Goal: Information Seeking & Learning: Understand process/instructions

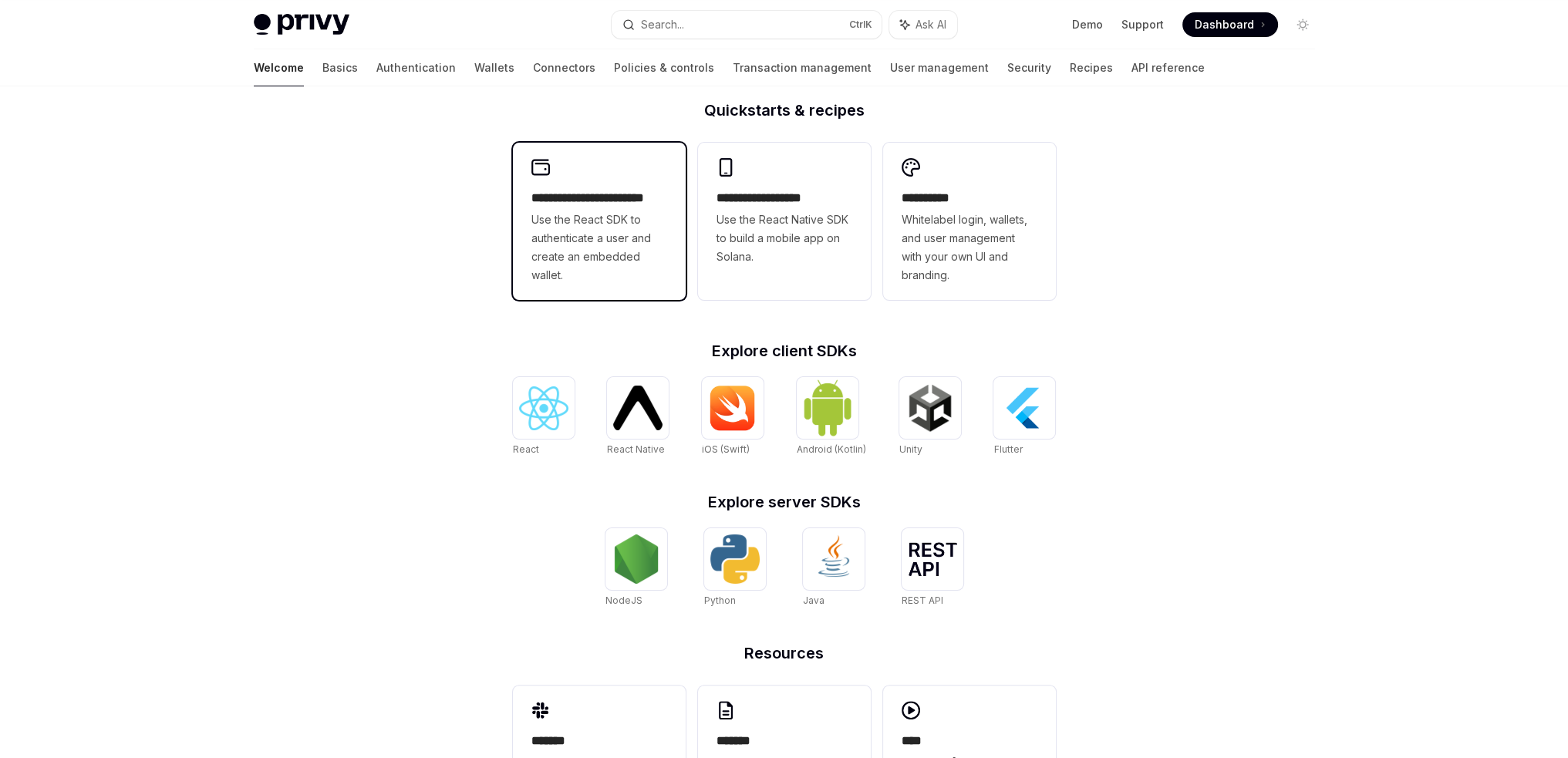
scroll to position [386, 0]
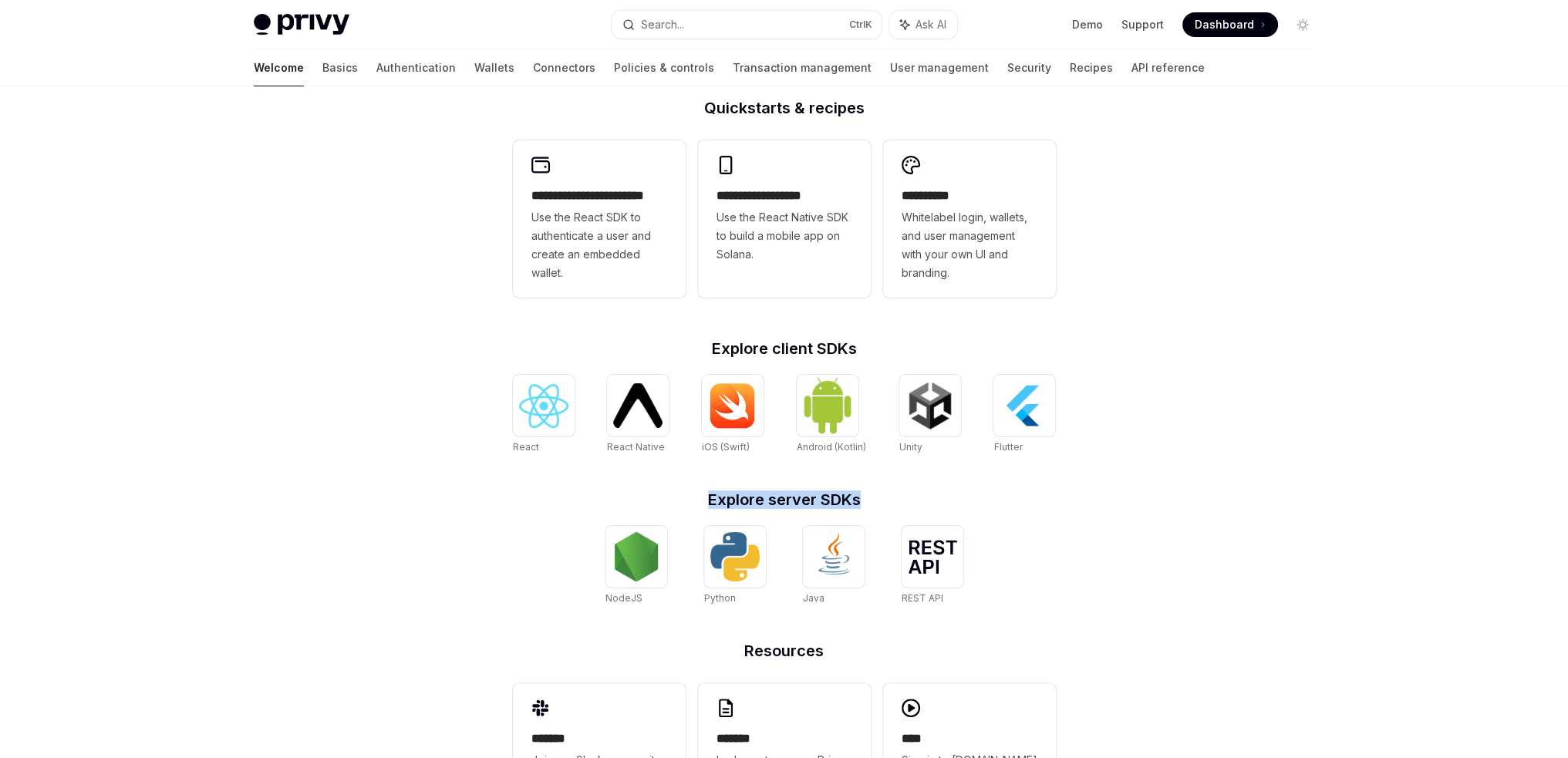
drag, startPoint x: 697, startPoint y: 496, endPoint x: 880, endPoint y: 496, distance: 183.0
click at [880, 496] on h2 "Explore server SDKs" at bounding box center [784, 499] width 543 height 16
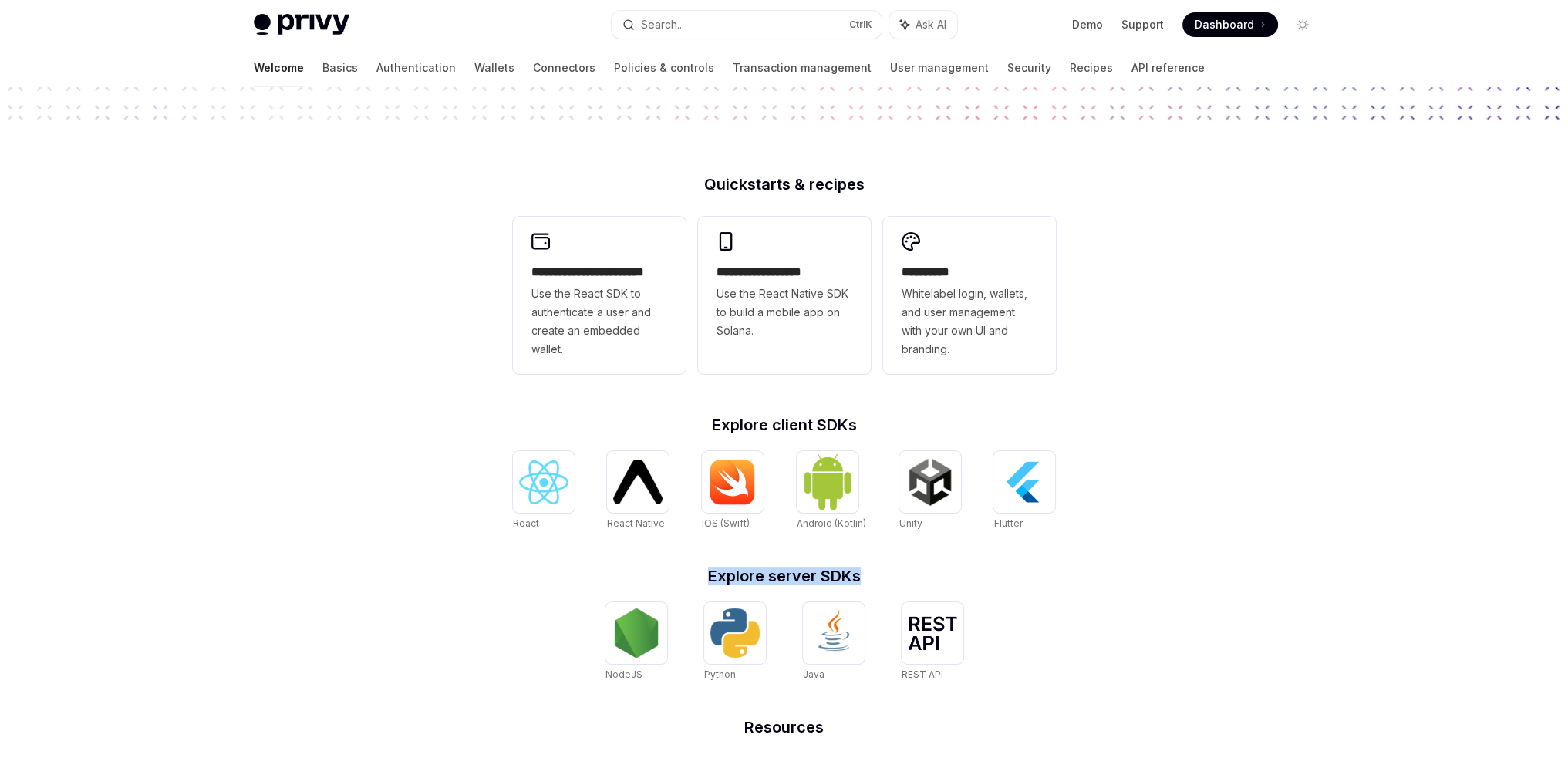
scroll to position [237, 0]
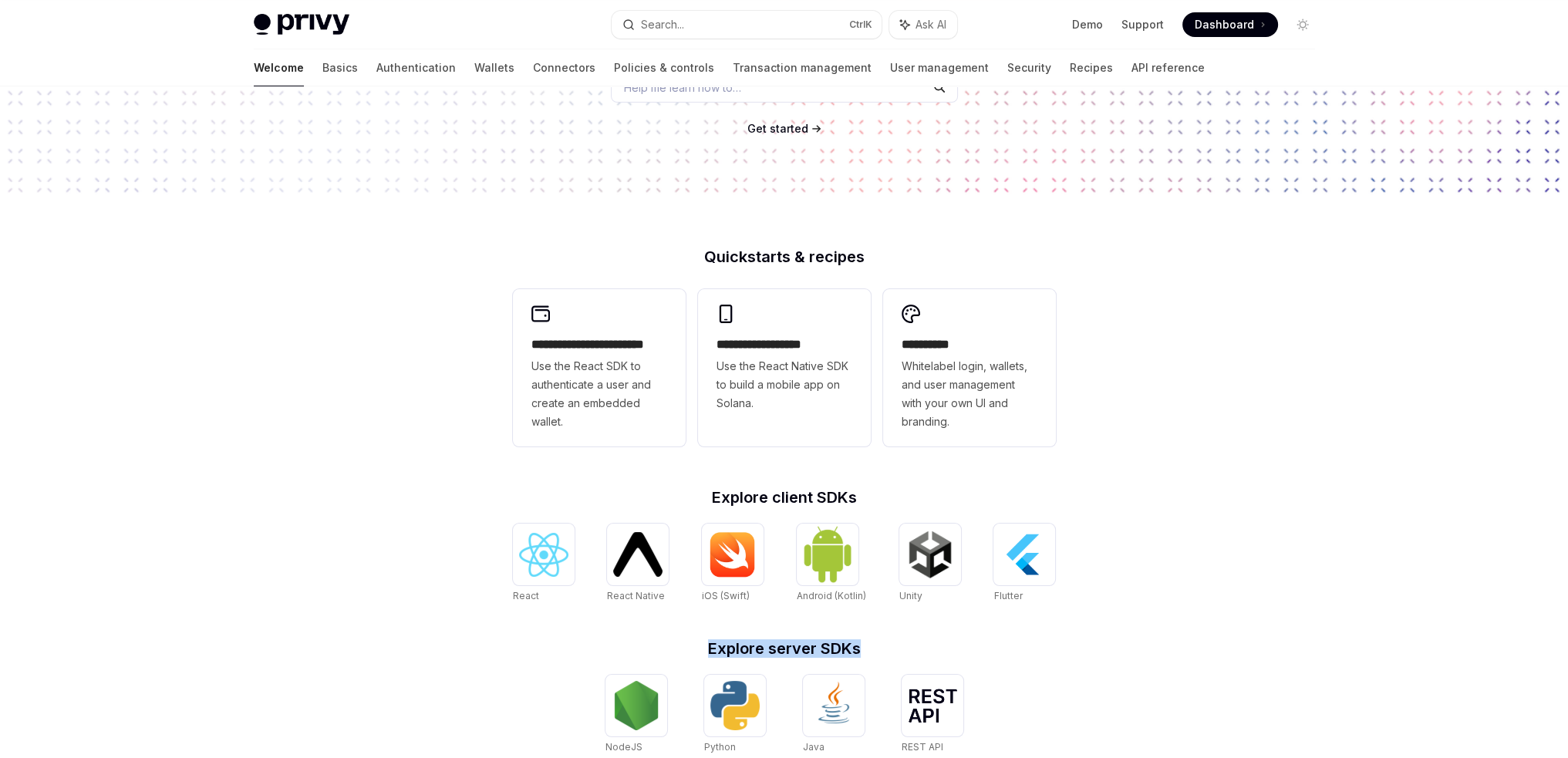
click at [1142, 639] on div "**********" at bounding box center [784, 419] width 1568 height 1140
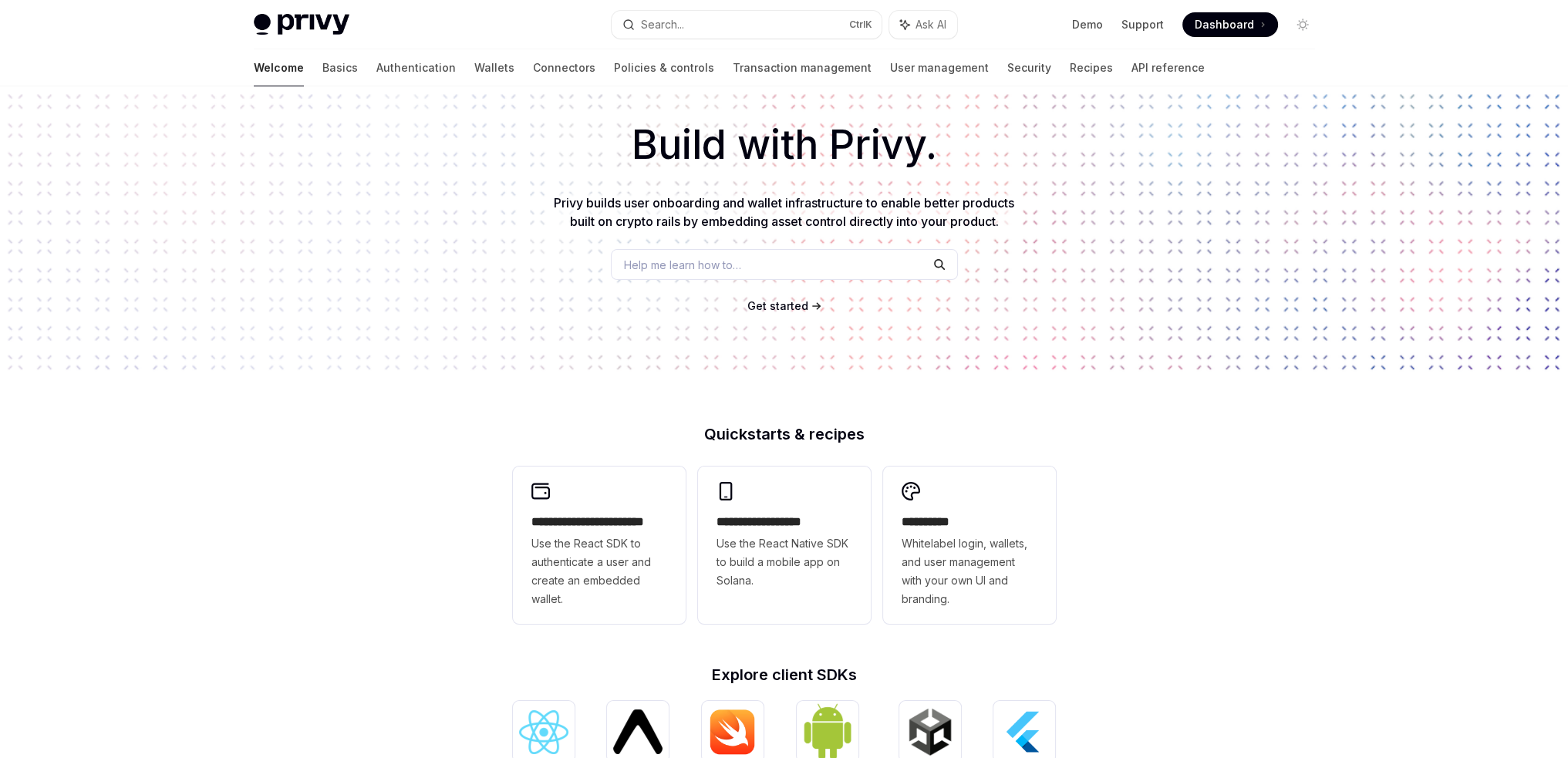
scroll to position [0, 0]
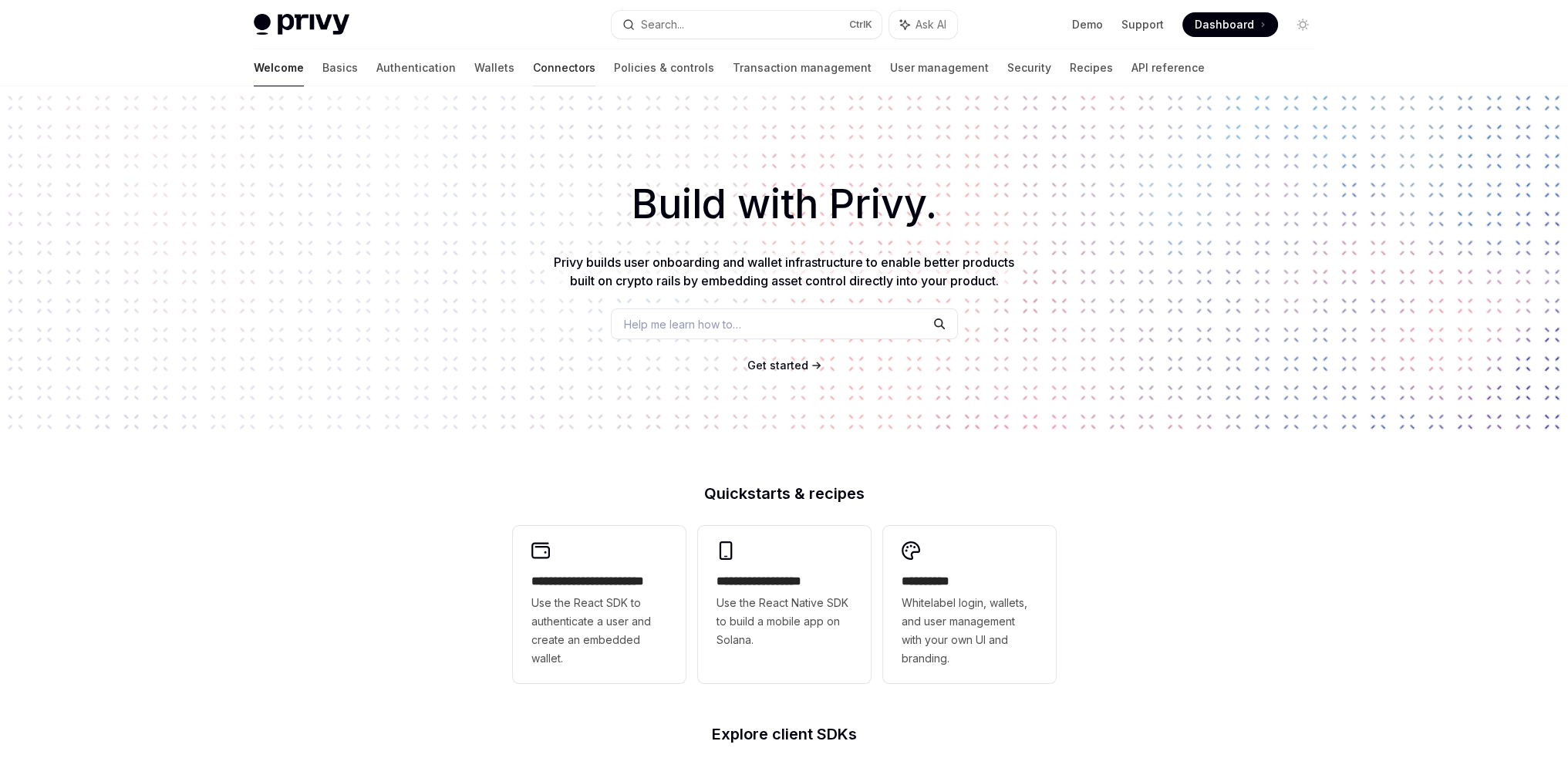
click at [533, 72] on link "Connectors" at bounding box center [564, 68] width 62 height 37
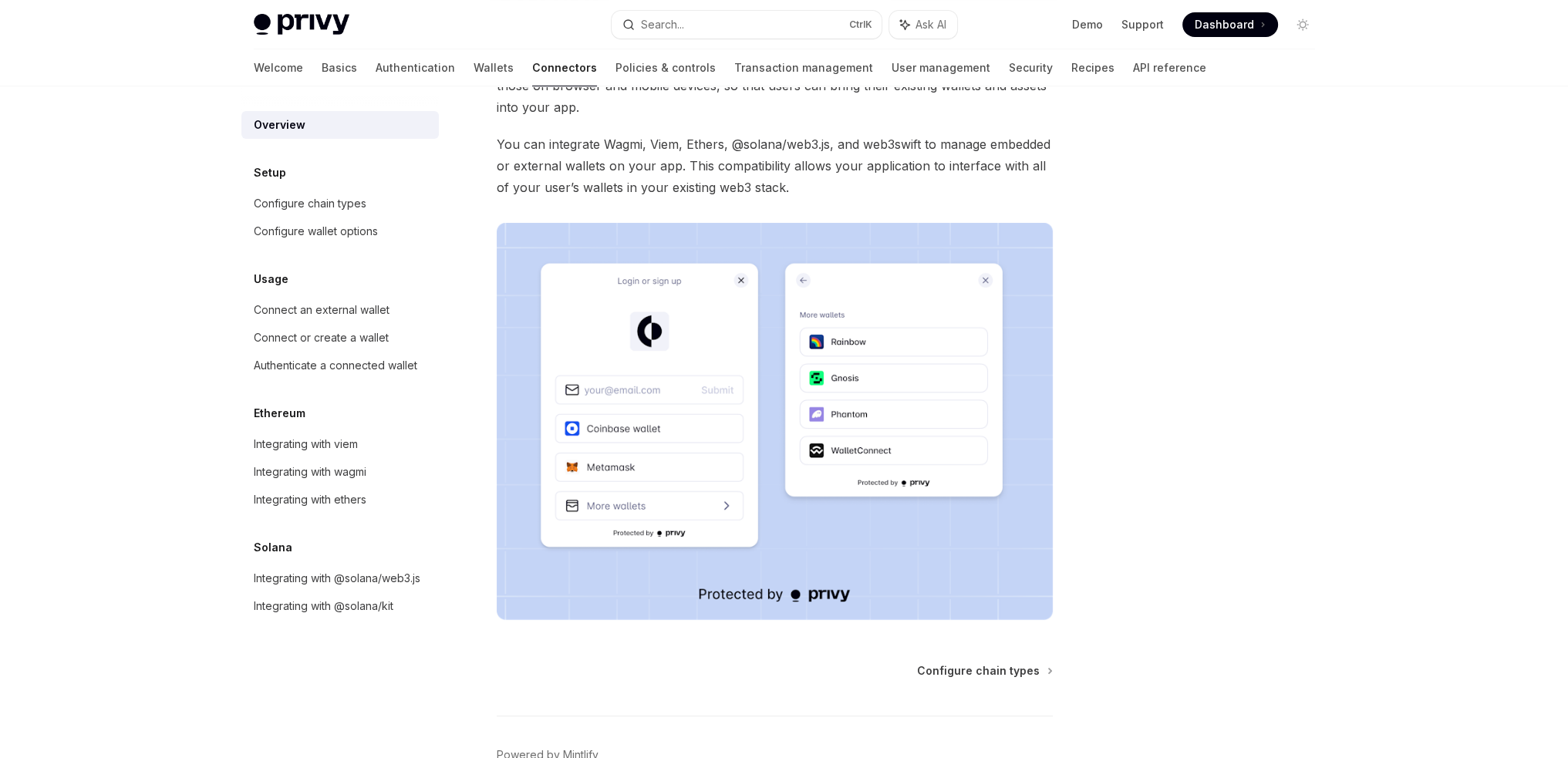
scroll to position [230, 0]
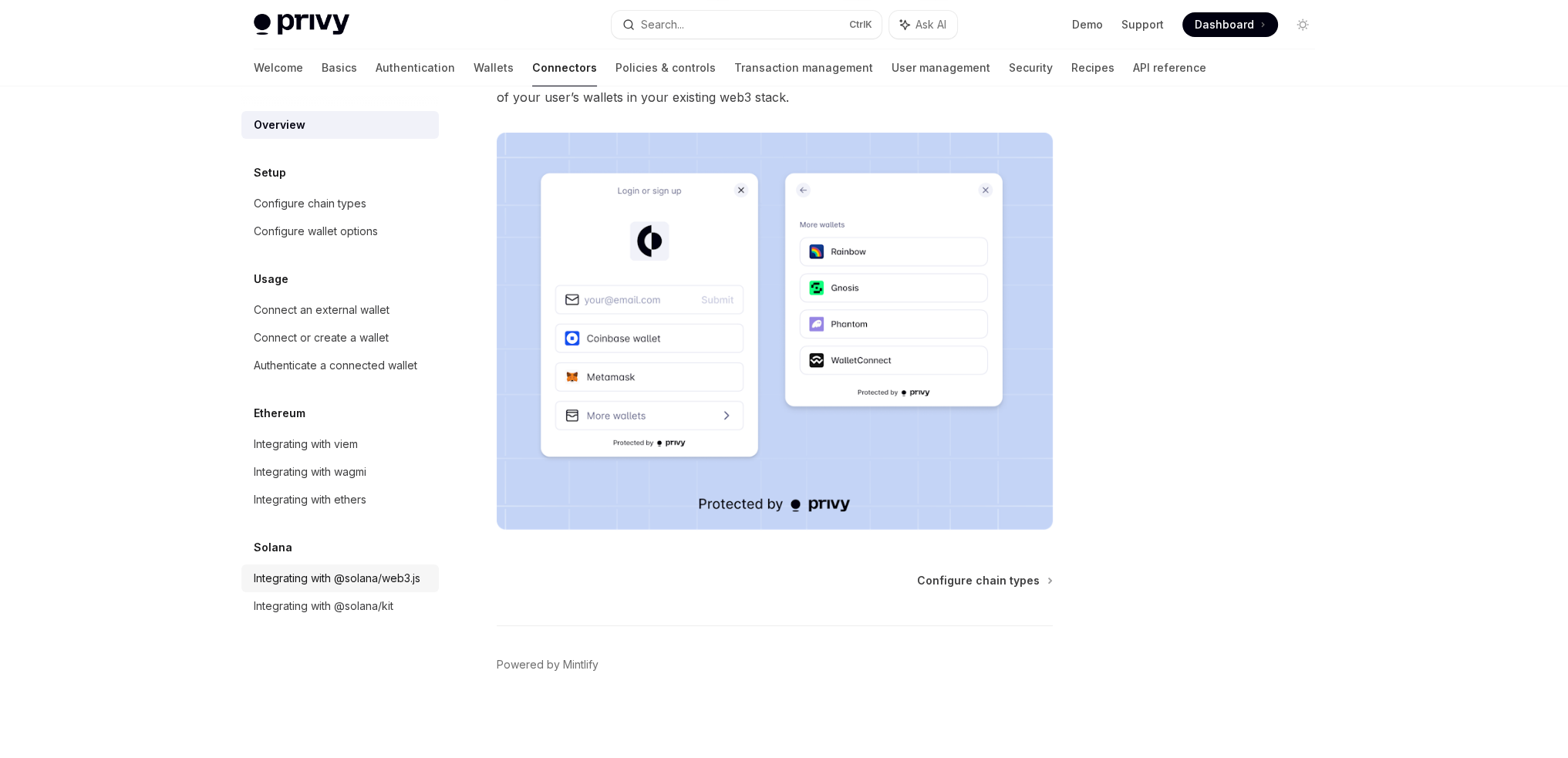
click at [293, 581] on div "Integrating with @solana/web3.js" at bounding box center [337, 579] width 166 height 18
type textarea "*"
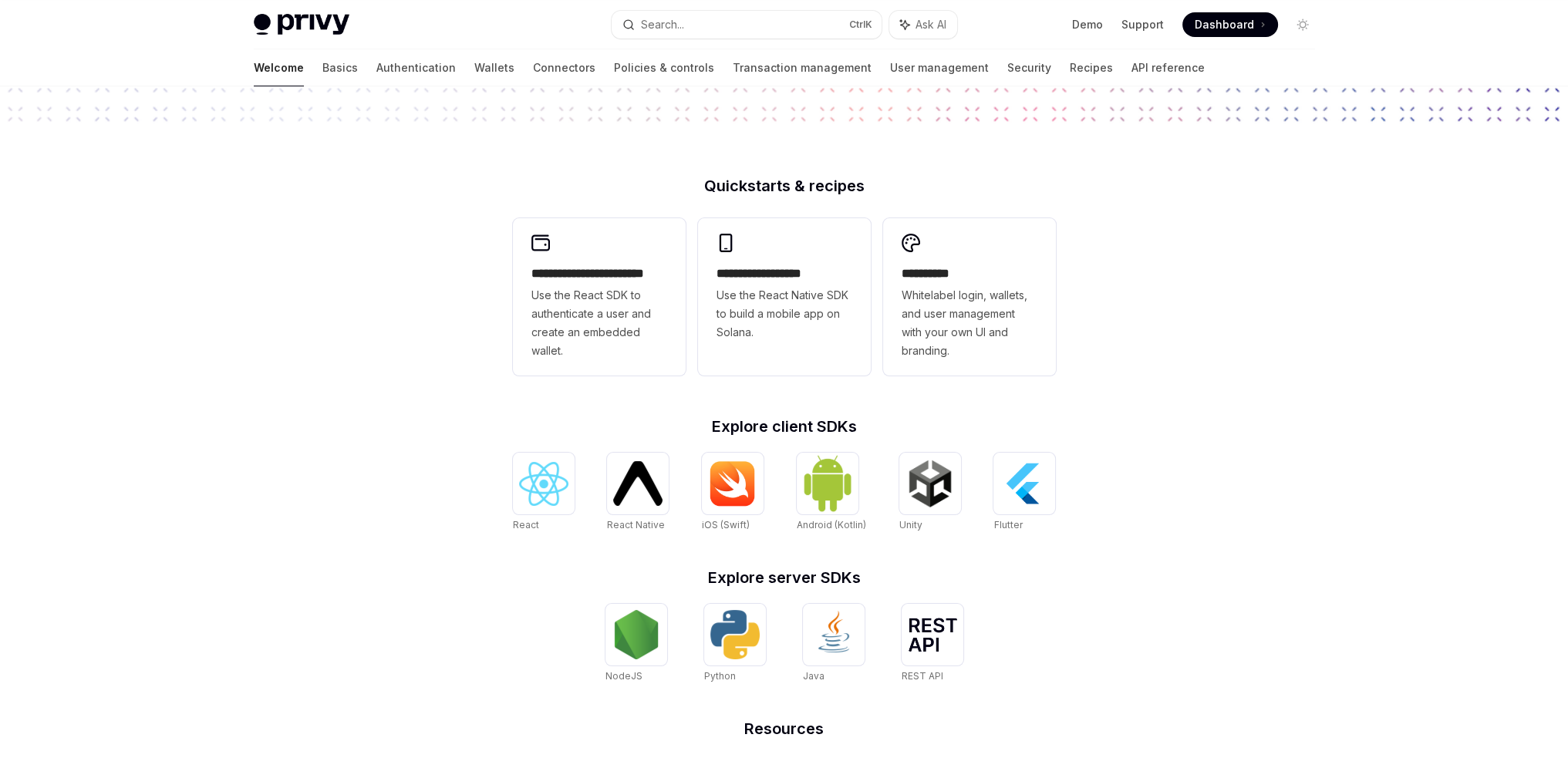
scroll to position [309, 0]
click at [613, 637] on img at bounding box center [636, 635] width 49 height 49
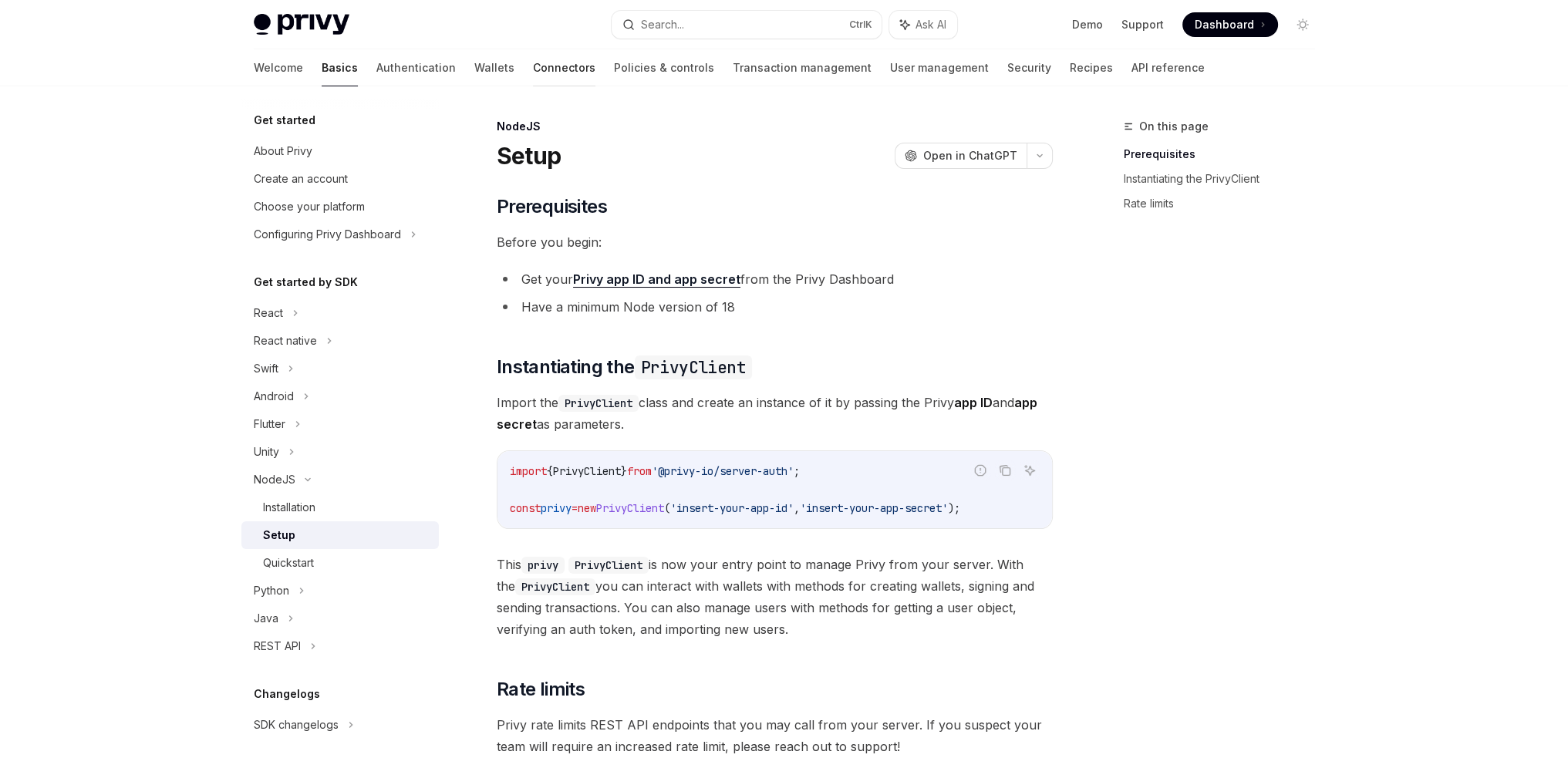
click at [533, 74] on link "Connectors" at bounding box center [564, 68] width 62 height 37
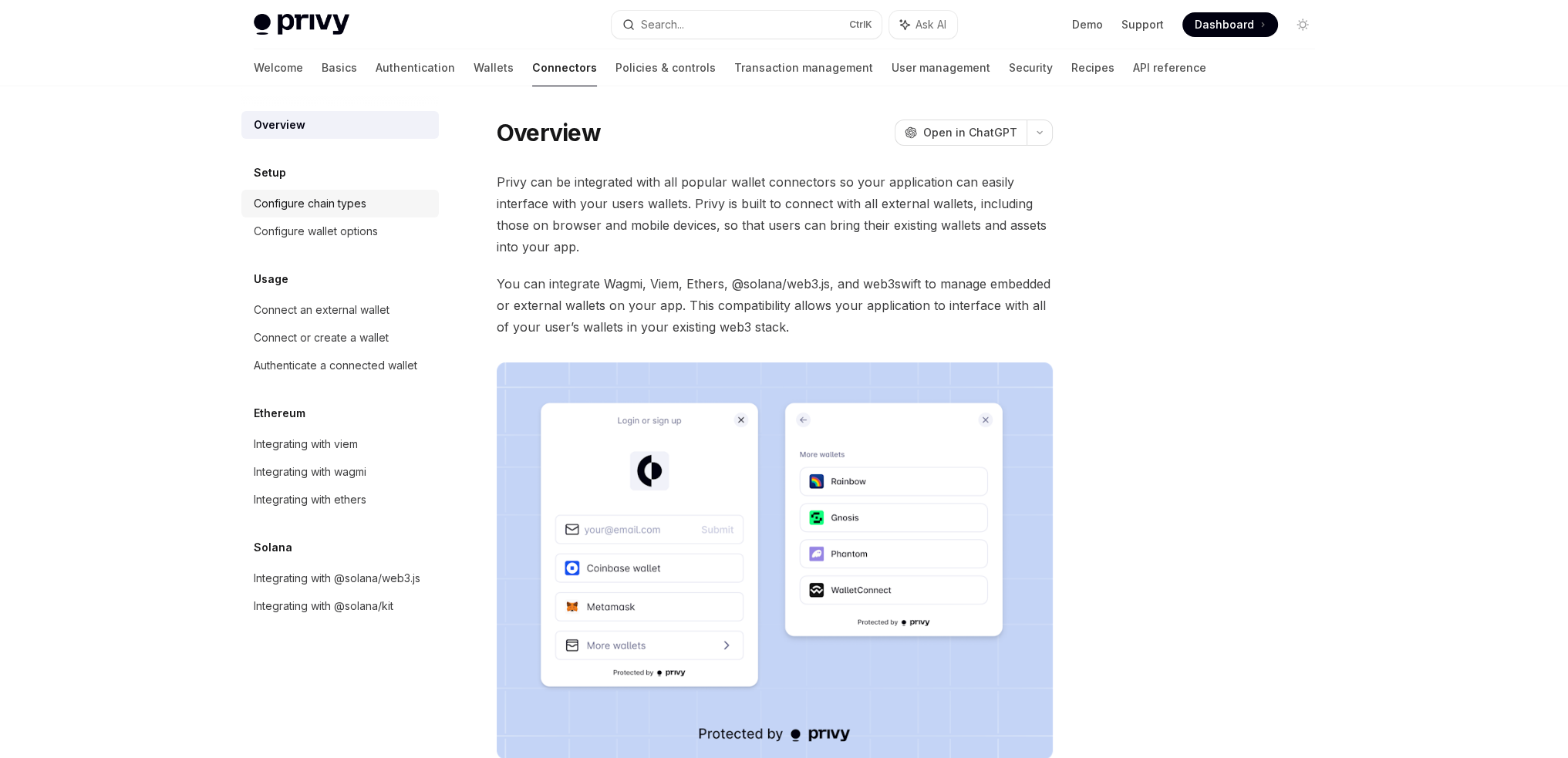
click at [382, 200] on div "Configure chain types" at bounding box center [342, 204] width 176 height 18
type textarea "*"
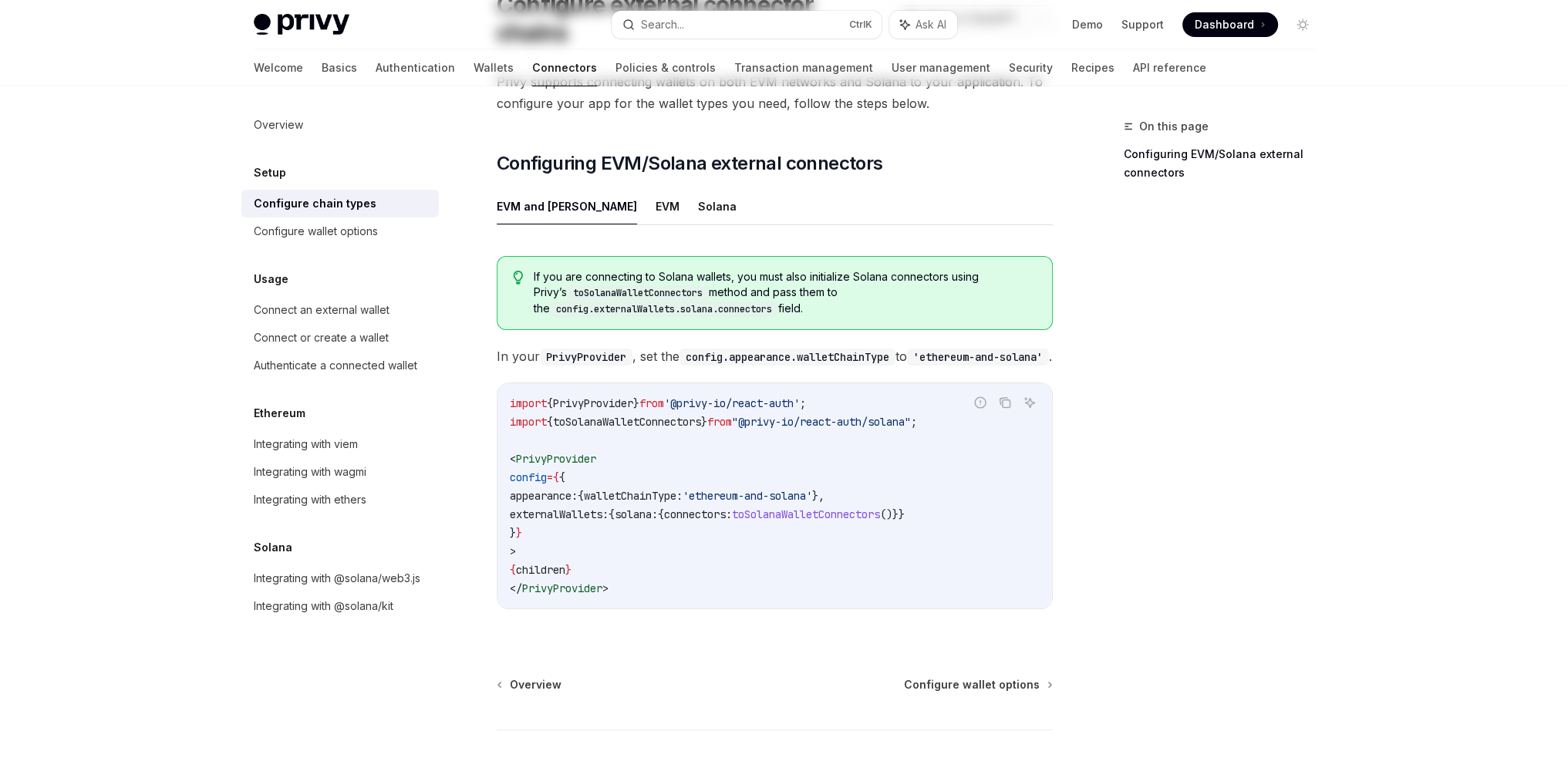
scroll to position [155, 0]
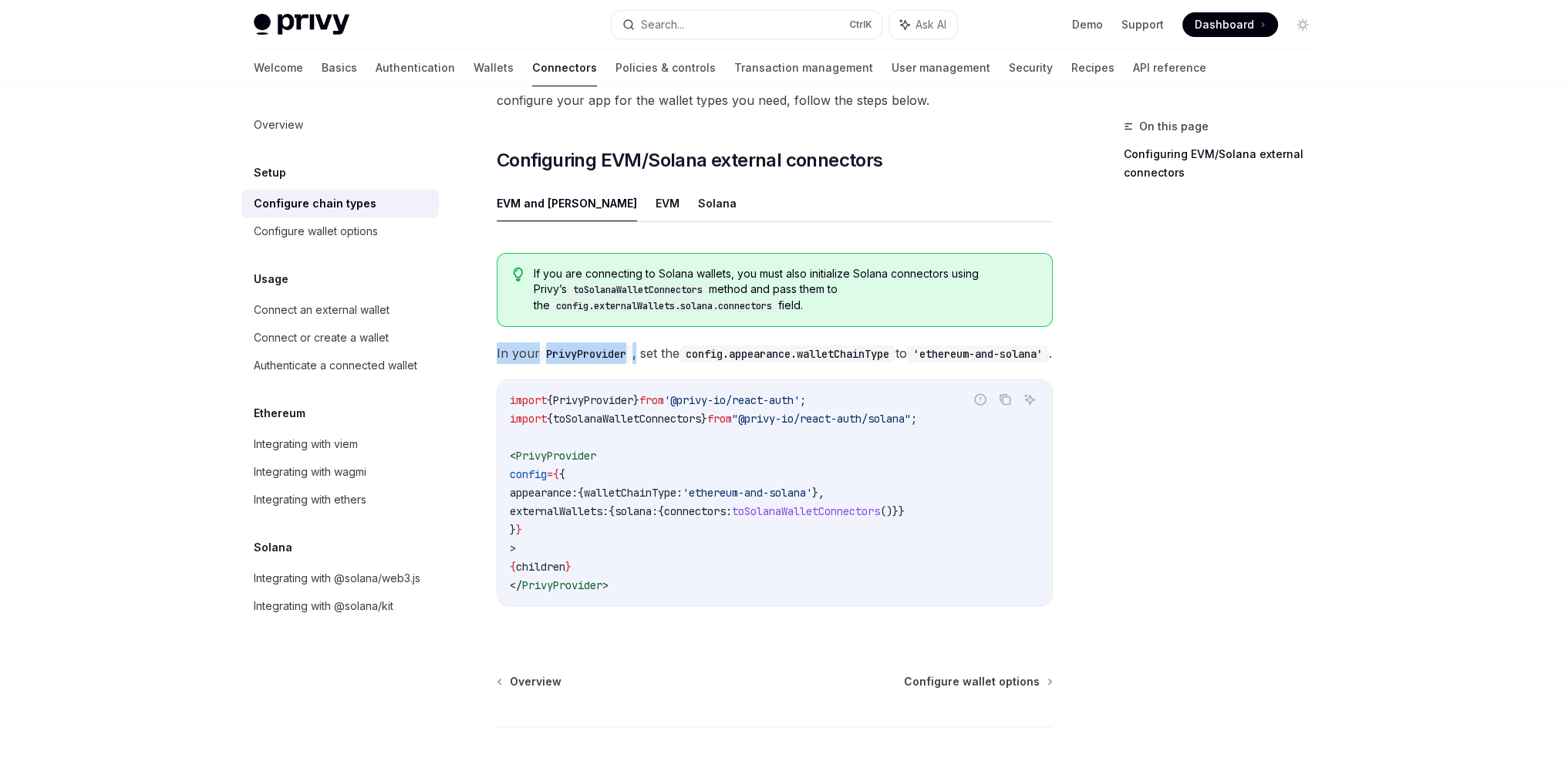
drag, startPoint x: 496, startPoint y: 321, endPoint x: 640, endPoint y: 330, distance: 144.3
click at [640, 330] on div "Setup Configure external connector chains OpenAI Open in ChatGPT OpenAI Open in…" at bounding box center [631, 411] width 852 height 897
click at [999, 393] on icon "Copy the contents from the code block" at bounding box center [1006, 400] width 13 height 13
click at [299, 126] on div "Overview" at bounding box center [279, 125] width 49 height 18
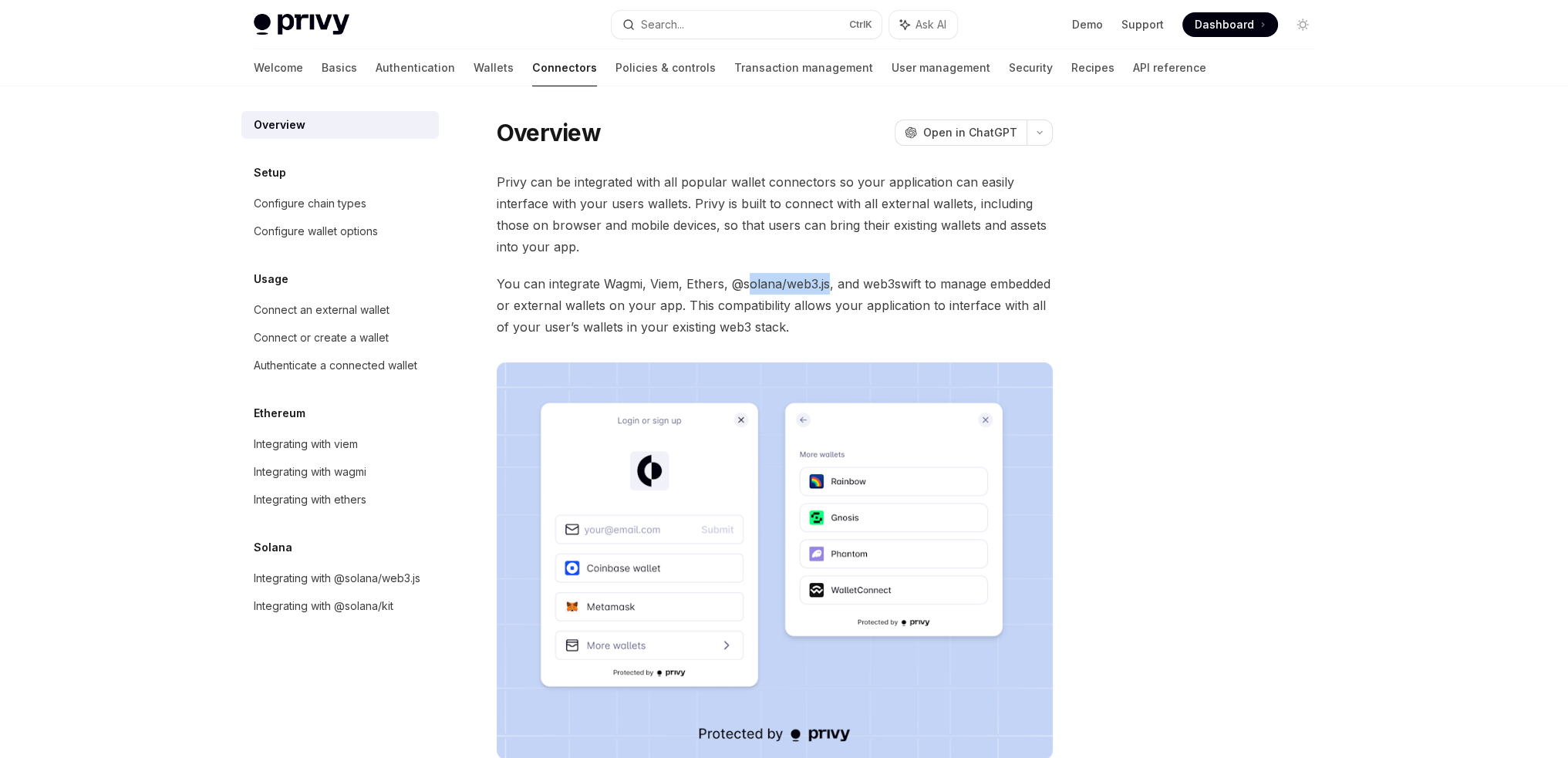
drag, startPoint x: 830, startPoint y: 283, endPoint x: 750, endPoint y: 285, distance: 80.0
click at [750, 285] on span "You can integrate Wagmi, Viem, Ethers, @solana/web3.js, and web3swift to manage…" at bounding box center [774, 305] width 556 height 65
click at [793, 284] on span "You can integrate Wagmi, Viem, Ethers, @solana/web3.js, and web3swift to manage…" at bounding box center [774, 305] width 556 height 65
click at [811, 284] on span "You can integrate Wagmi, Viem, Ethers, @solana/web3.js, and web3swift to manage…" at bounding box center [774, 305] width 556 height 65
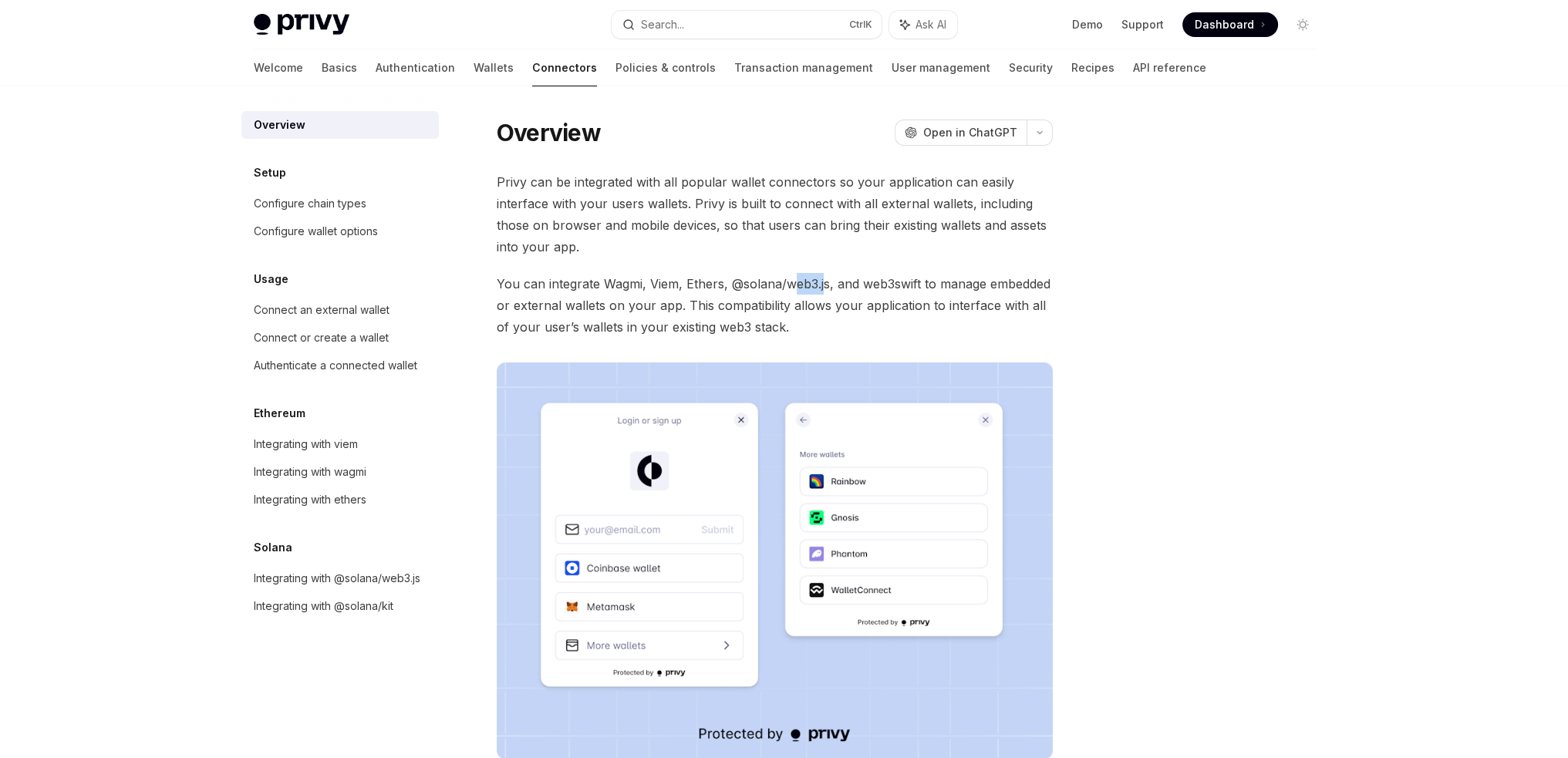
drag, startPoint x: 826, startPoint y: 283, endPoint x: 797, endPoint y: 283, distance: 29.0
click at [797, 283] on span "You can integrate Wagmi, Viem, Ethers, @solana/web3.js, and web3swift to manage…" at bounding box center [774, 305] width 556 height 65
click at [829, 289] on span "You can integrate Wagmi, Viem, Ethers, @solana/web3.js, and web3swift to manage…" at bounding box center [774, 305] width 556 height 65
drag, startPoint x: 827, startPoint y: 283, endPoint x: 731, endPoint y: 280, distance: 96.0
click at [731, 280] on span "You can integrate Wagmi, Viem, Ethers, @solana/web3.js, and web3swift to manage…" at bounding box center [774, 305] width 556 height 65
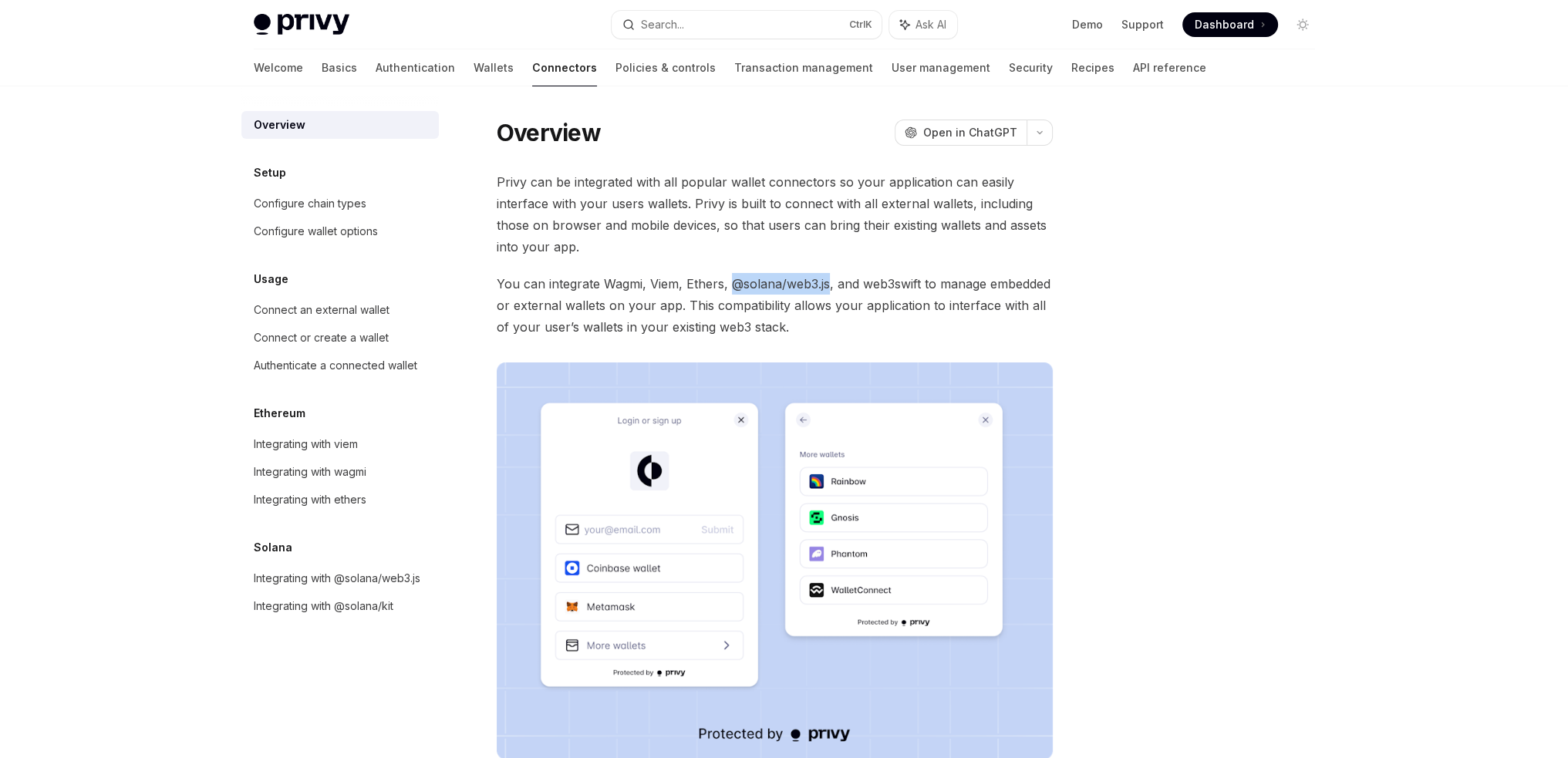
copy span "@solana/web3.js"
click at [346, 197] on div "Configure chain types" at bounding box center [310, 204] width 112 height 18
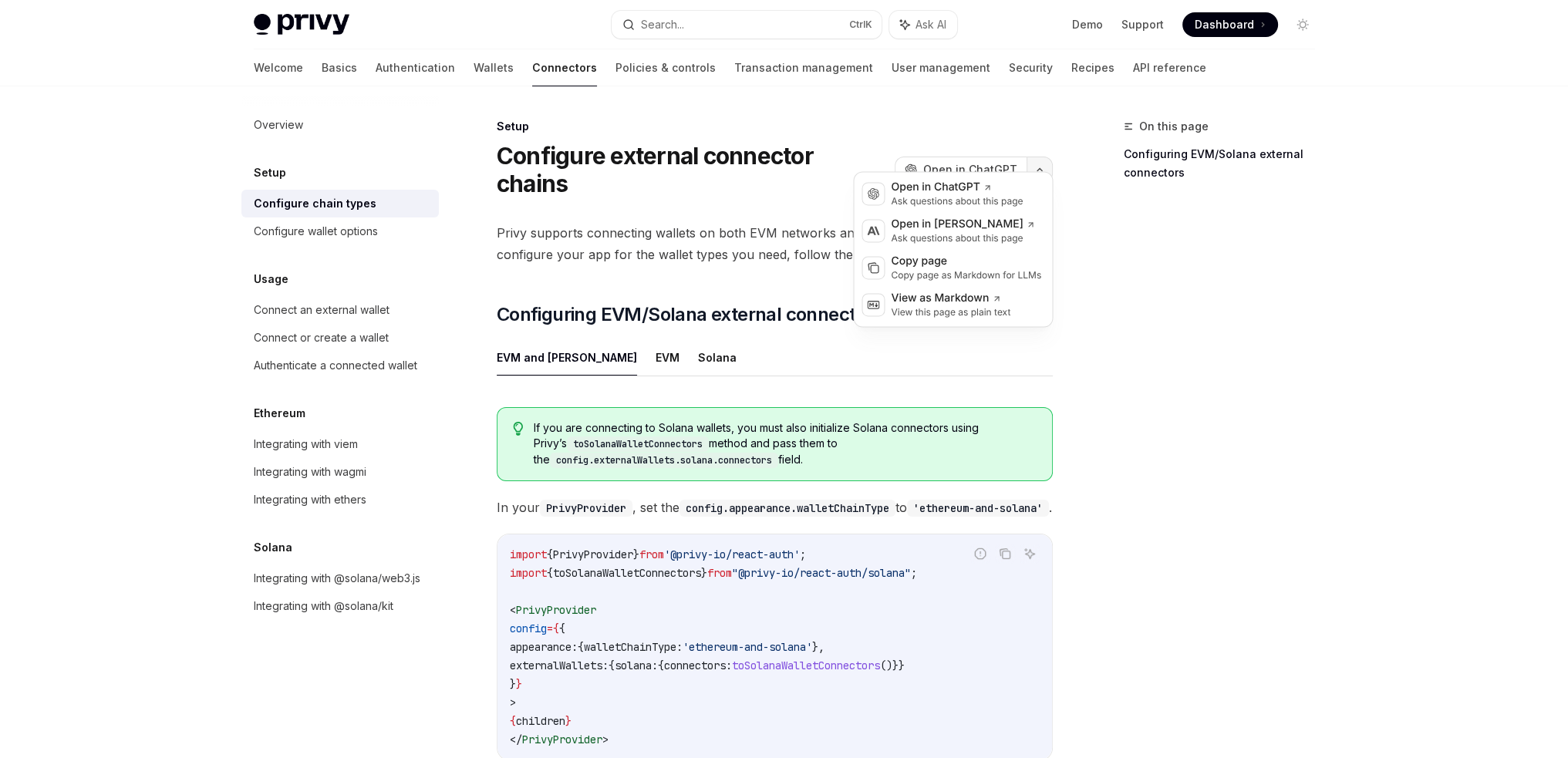
click at [1037, 166] on icon "button" at bounding box center [1040, 169] width 18 height 6
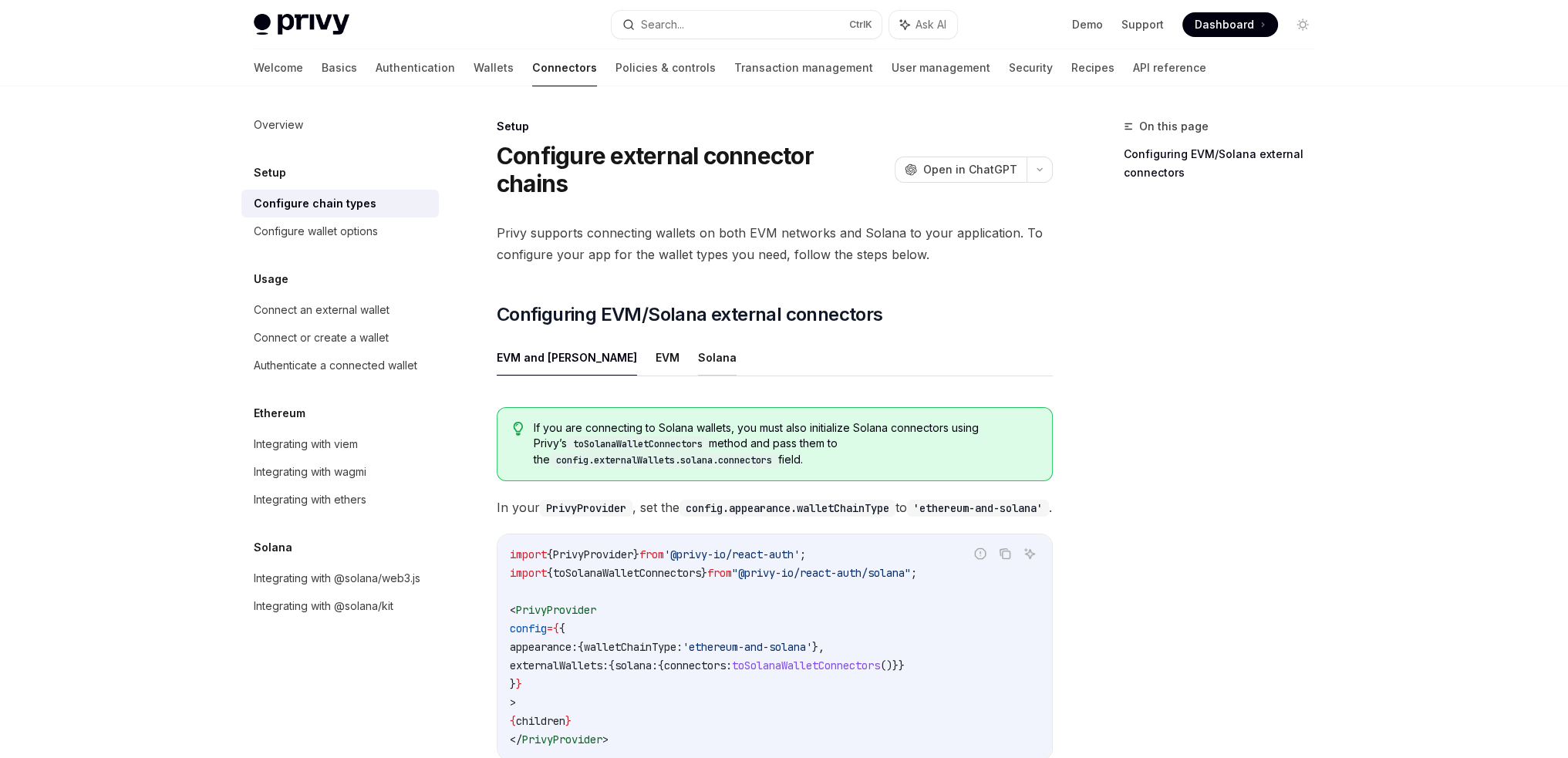
click at [699, 339] on button "Solana" at bounding box center [718, 358] width 38 height 37
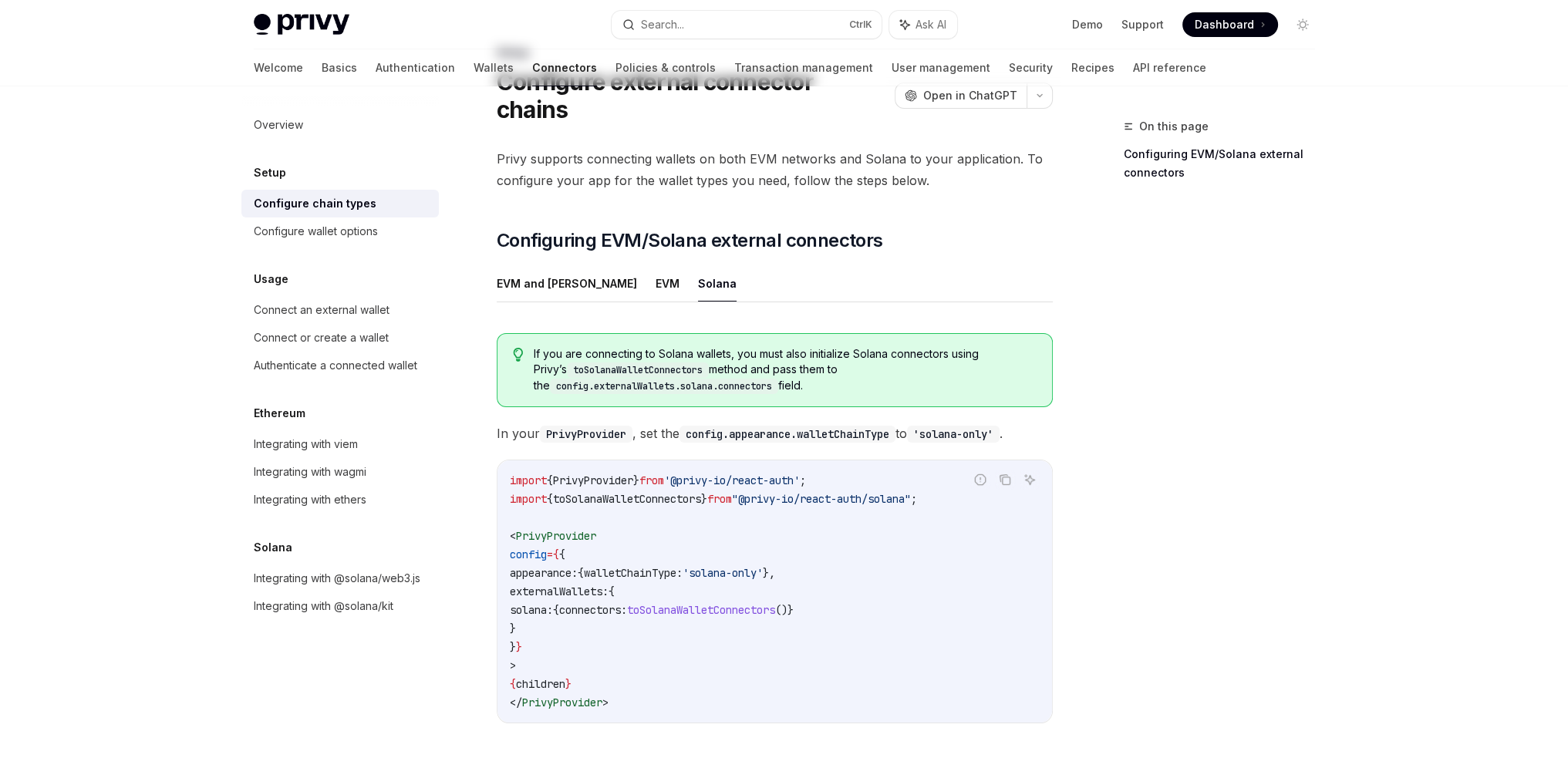
scroll to position [77, 0]
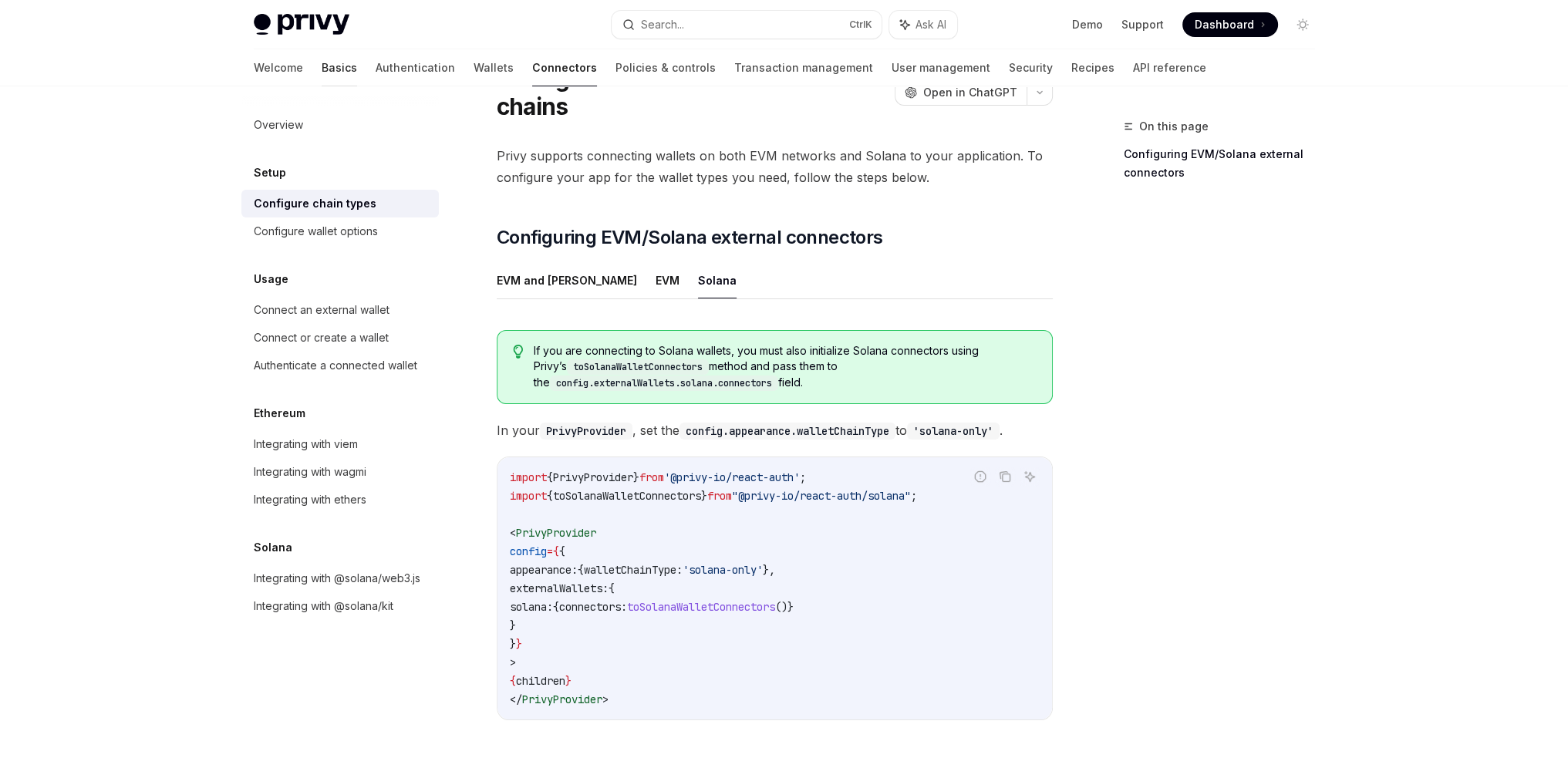
click at [322, 67] on link "Basics" at bounding box center [339, 68] width 36 height 37
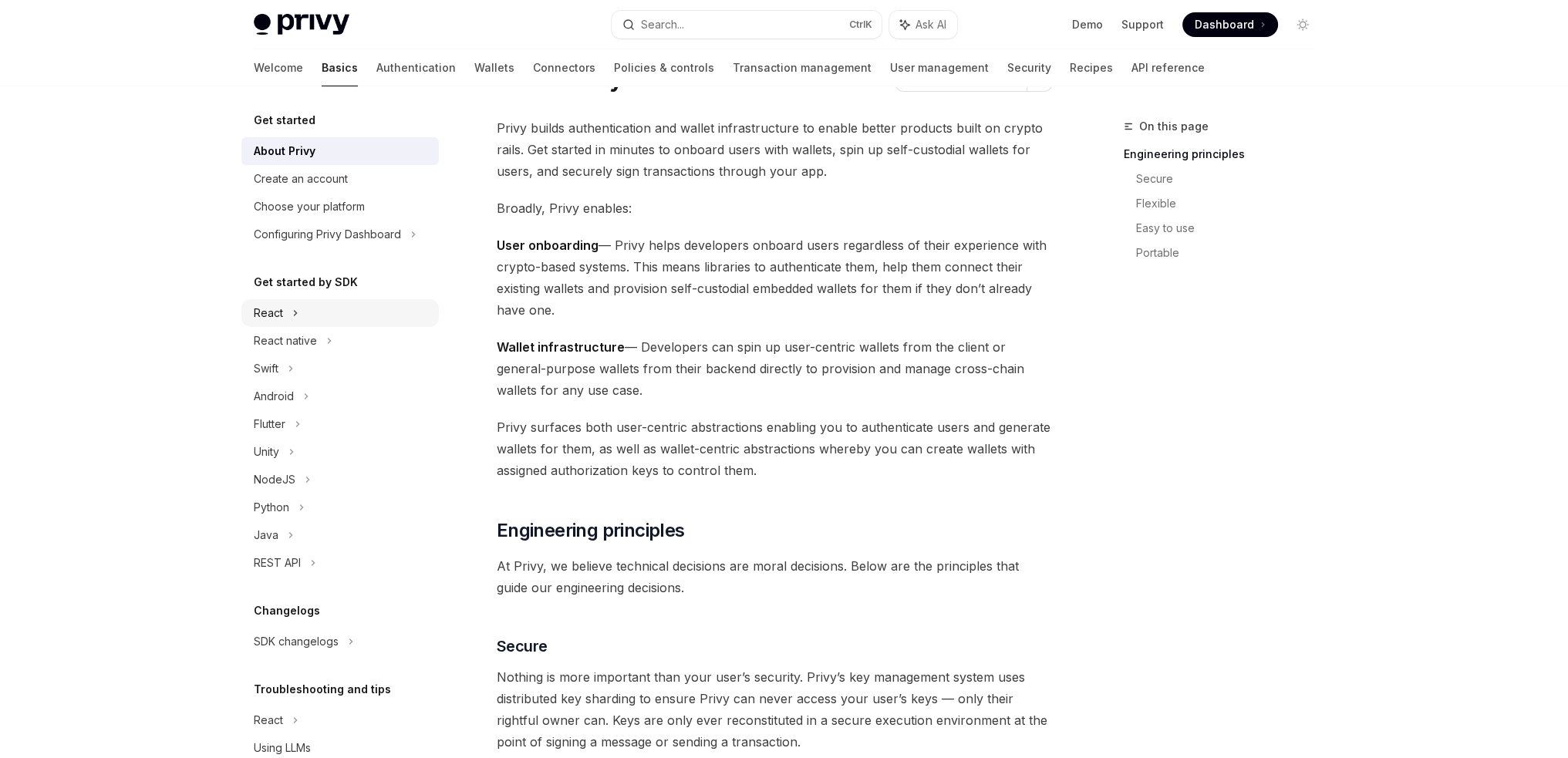
click at [295, 315] on icon at bounding box center [295, 313] width 6 height 18
type textarea "*"
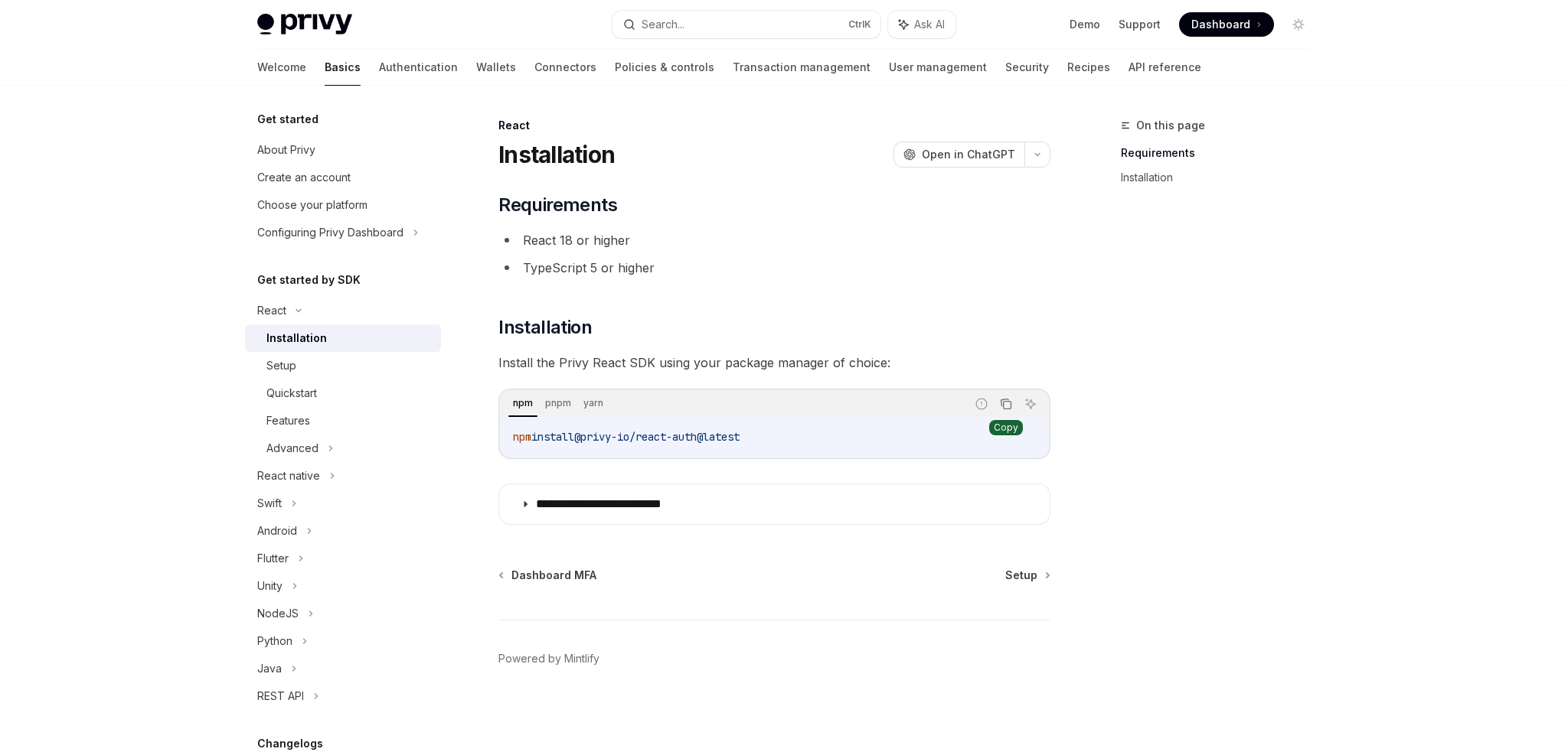
click at [998, 412] on button "Copy the contents from the code block" at bounding box center [1006, 405] width 20 height 20
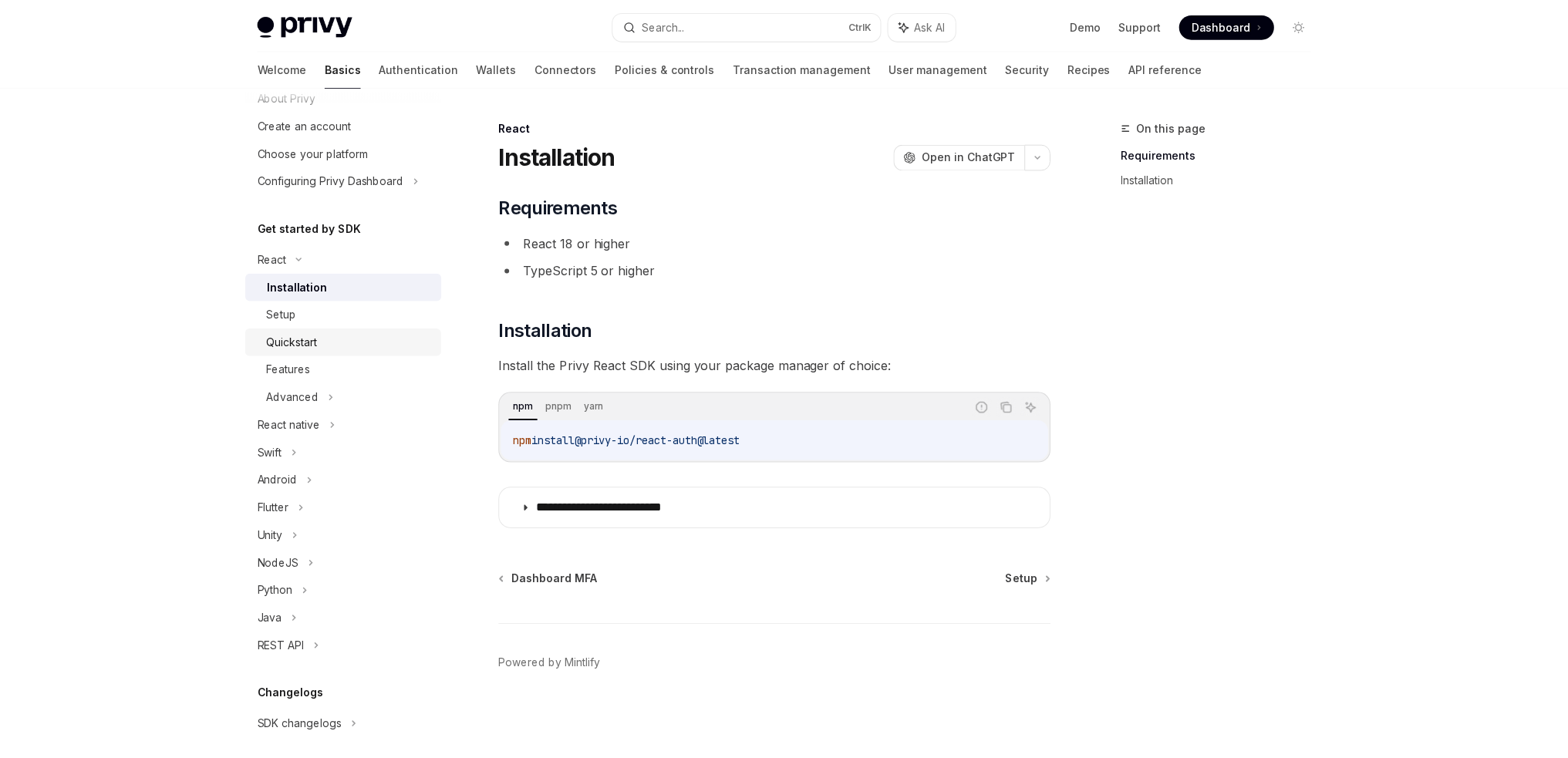
scroll to position [200, 0]
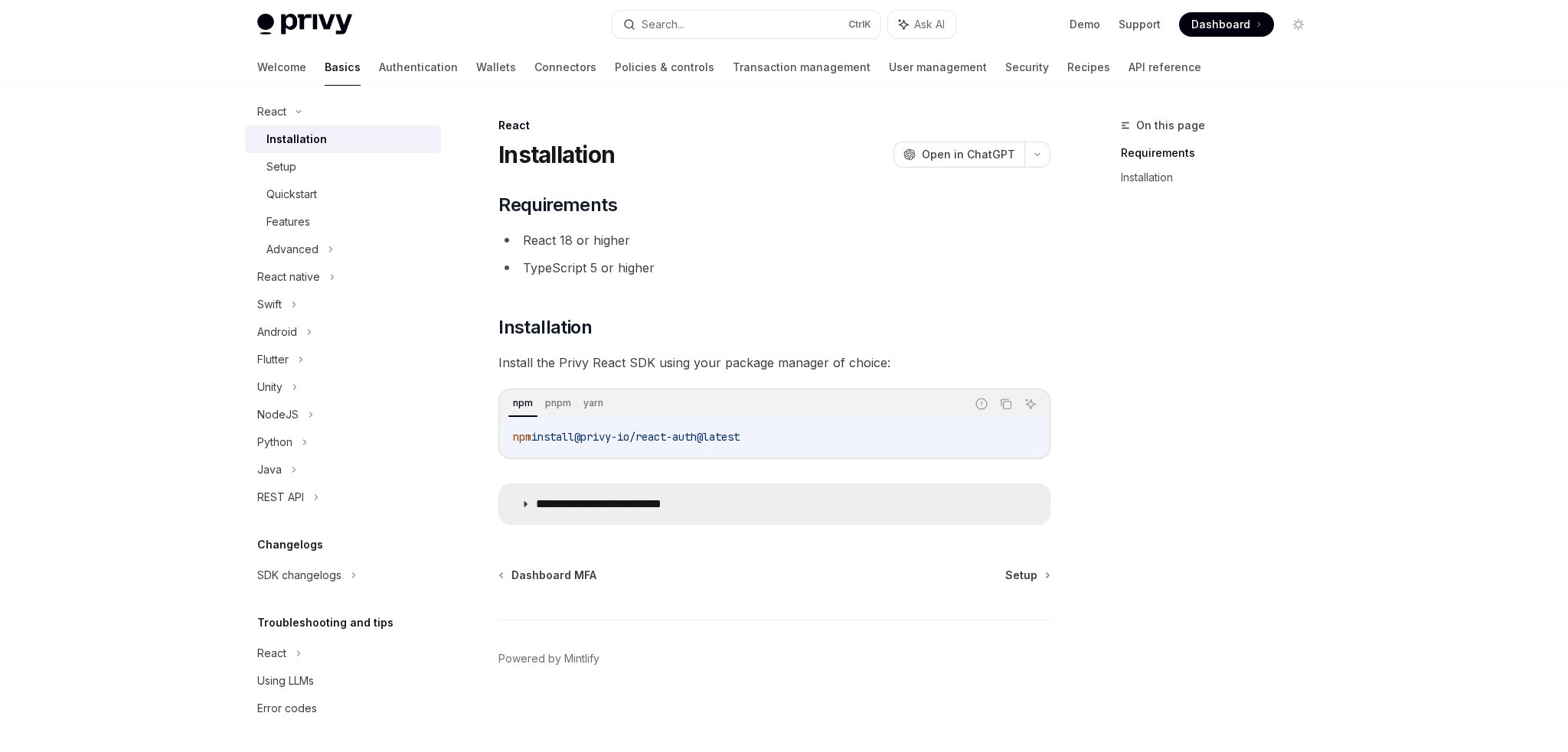
click at [527, 504] on icon at bounding box center [525, 504] width 9 height 9
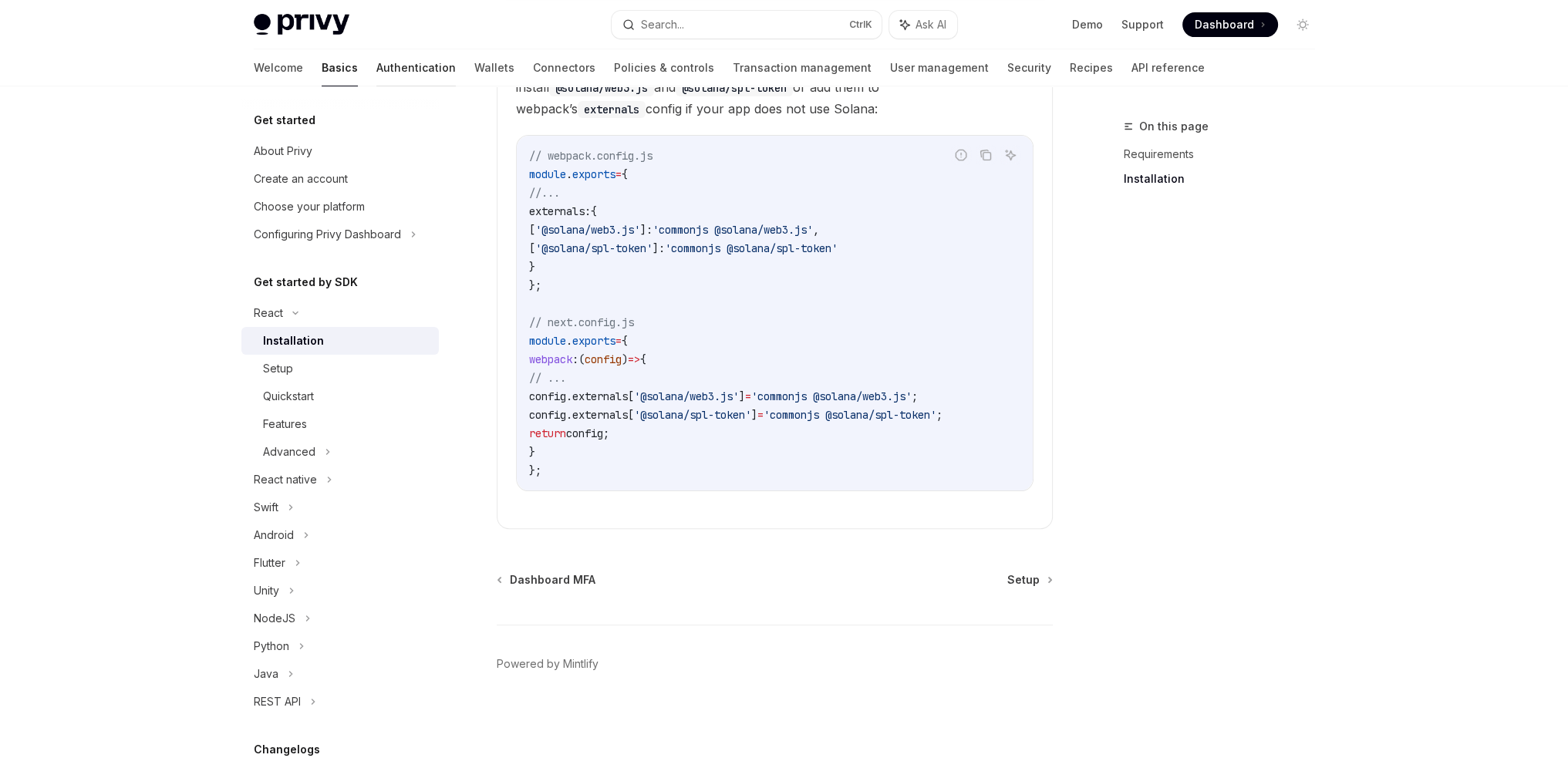
click at [377, 67] on link "Authentication" at bounding box center [416, 68] width 80 height 37
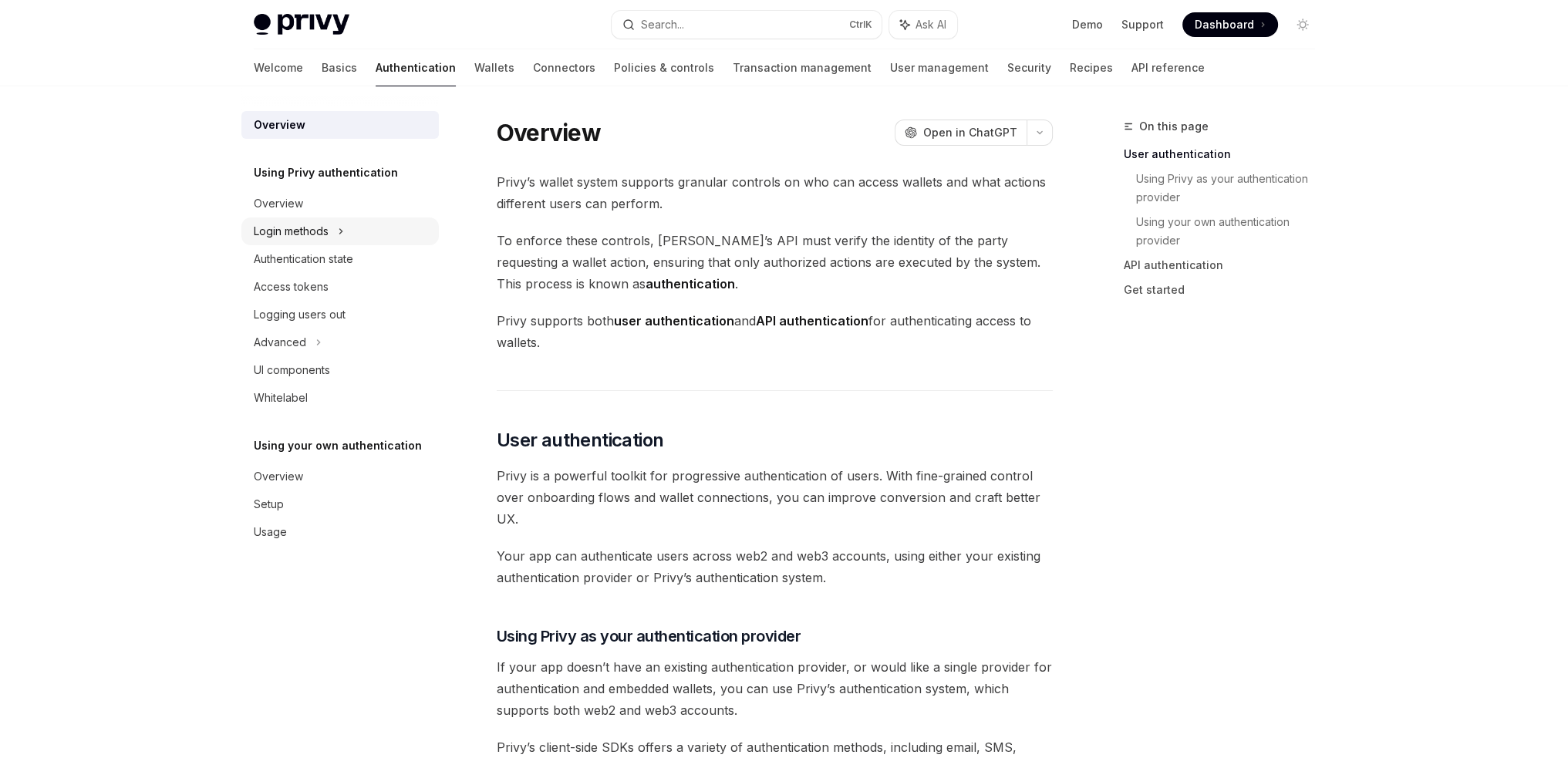
click at [339, 235] on icon at bounding box center [341, 231] width 6 height 18
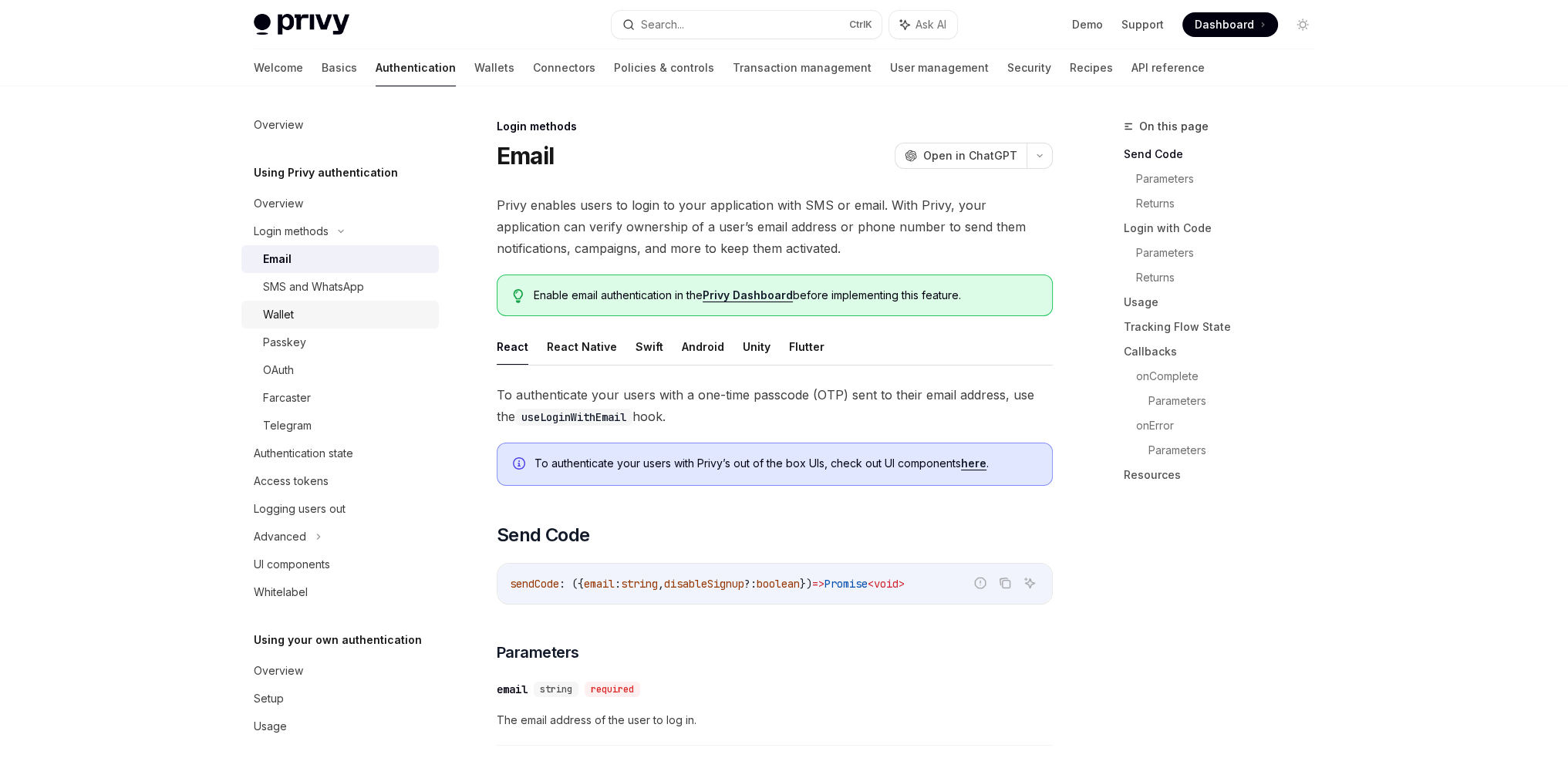
click at [322, 325] on link "Wallet" at bounding box center [340, 315] width 197 height 27
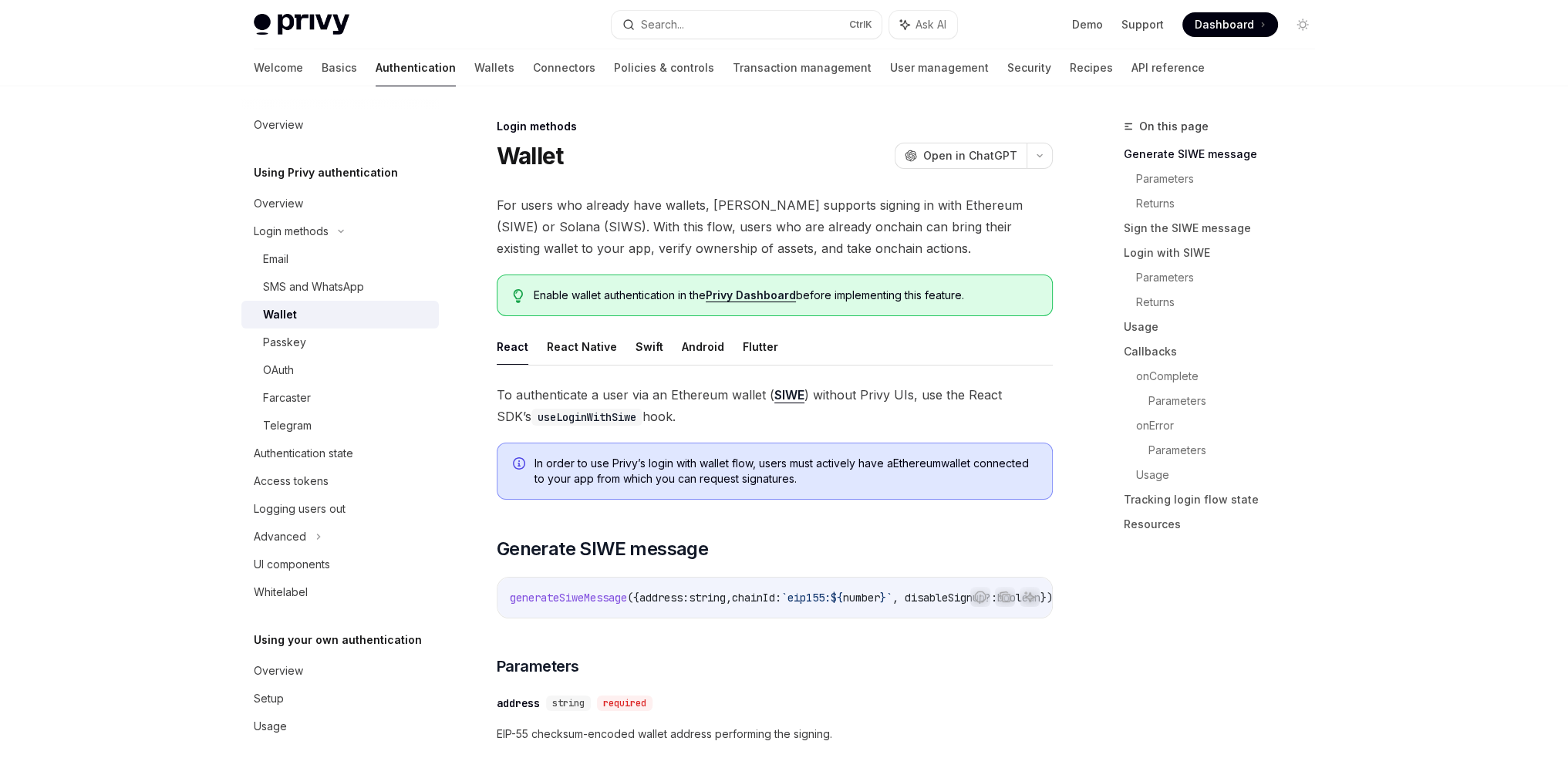
drag, startPoint x: 716, startPoint y: 624, endPoint x: 891, endPoint y: 626, distance: 175.0
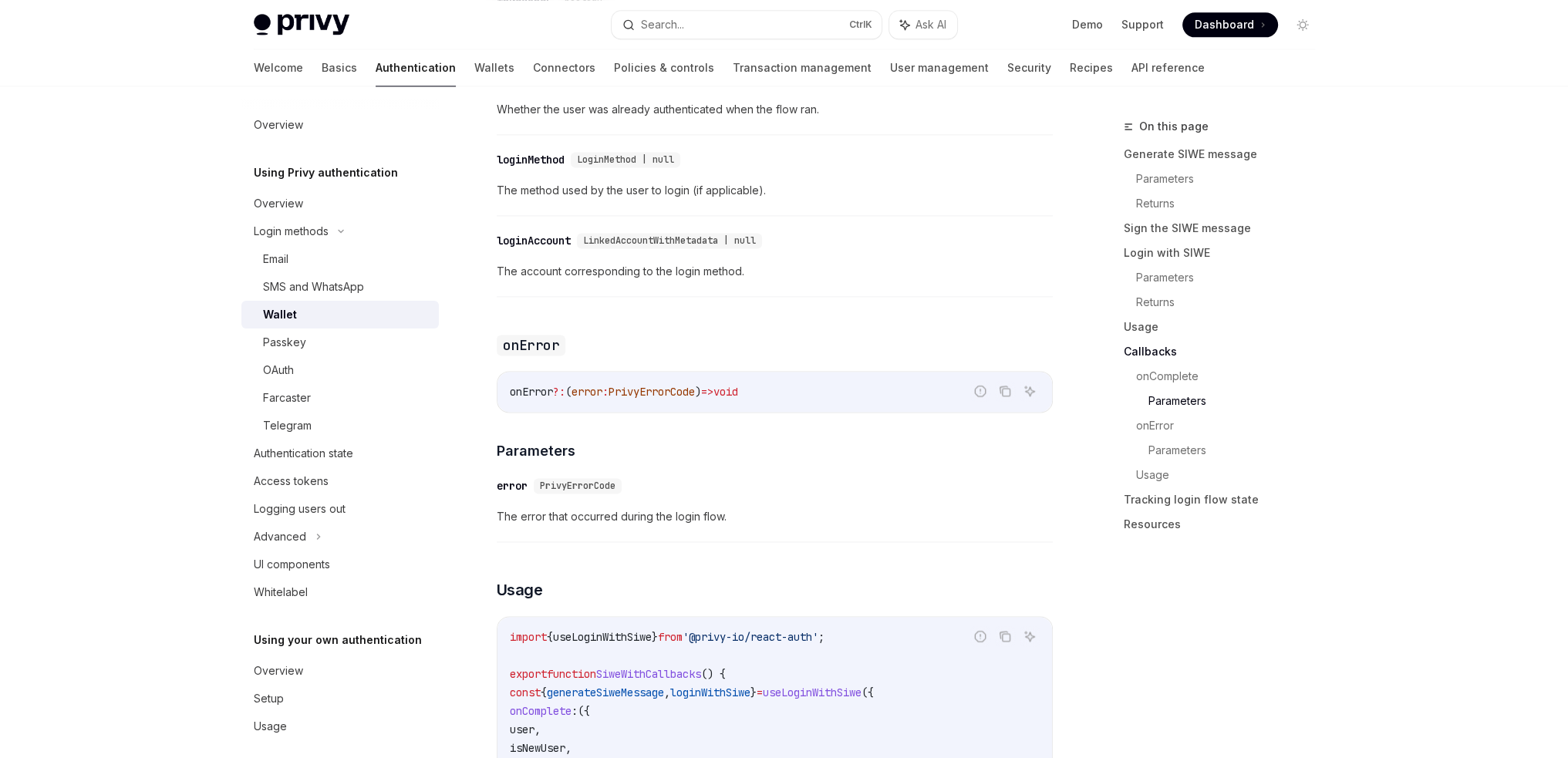
scroll to position [2778, 0]
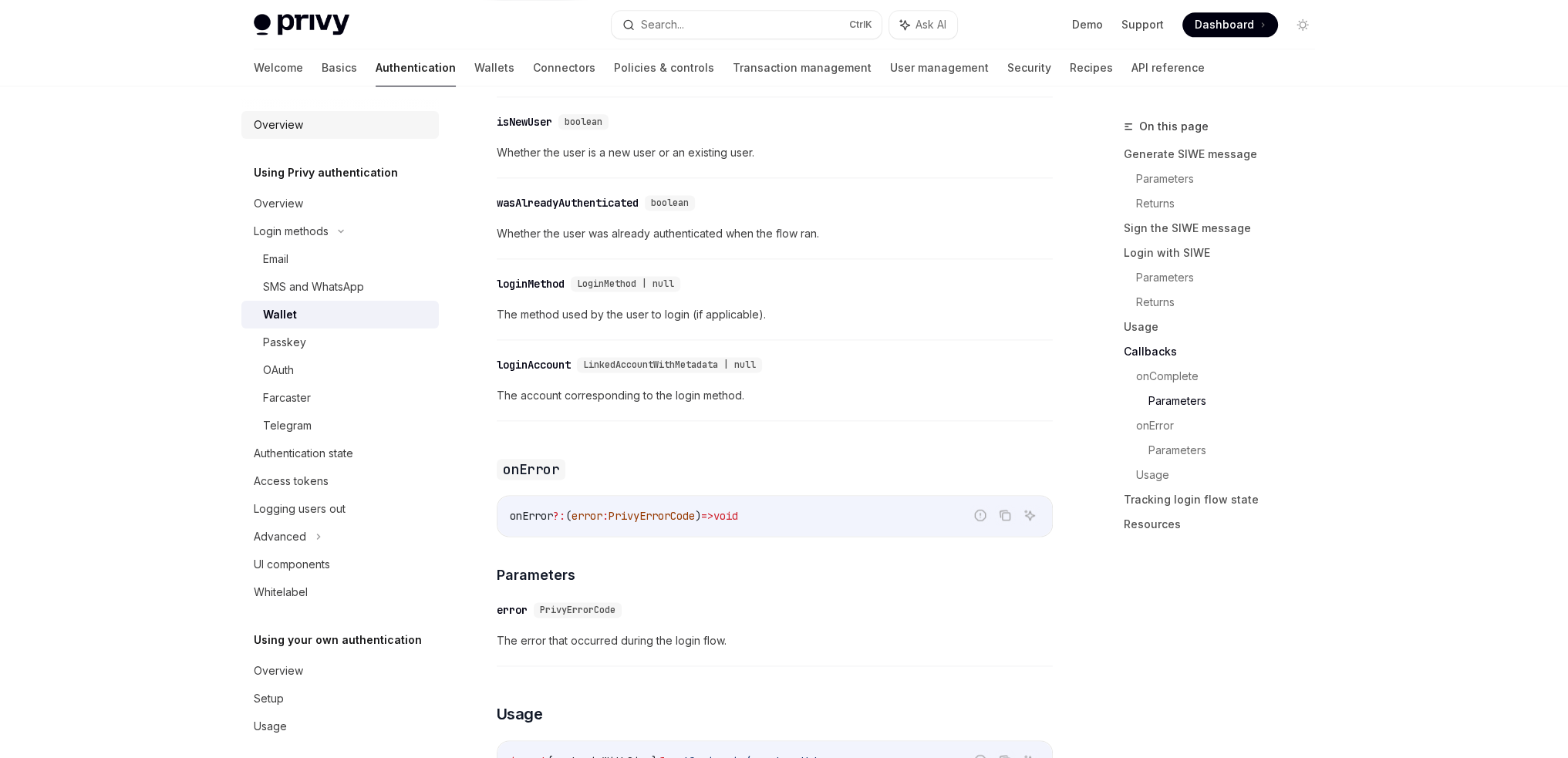
click at [304, 133] on div "Overview" at bounding box center [342, 125] width 176 height 18
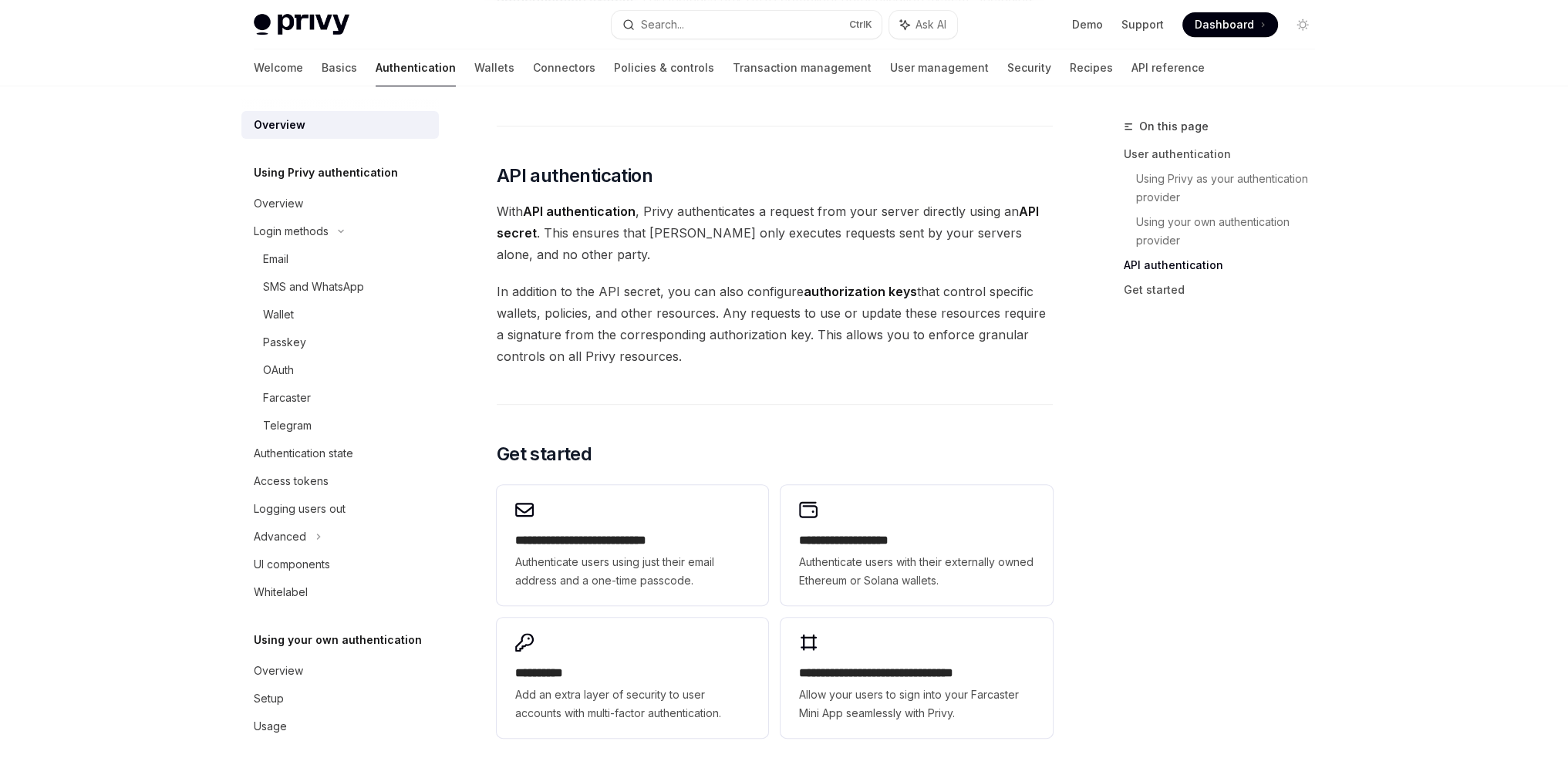
scroll to position [1080, 0]
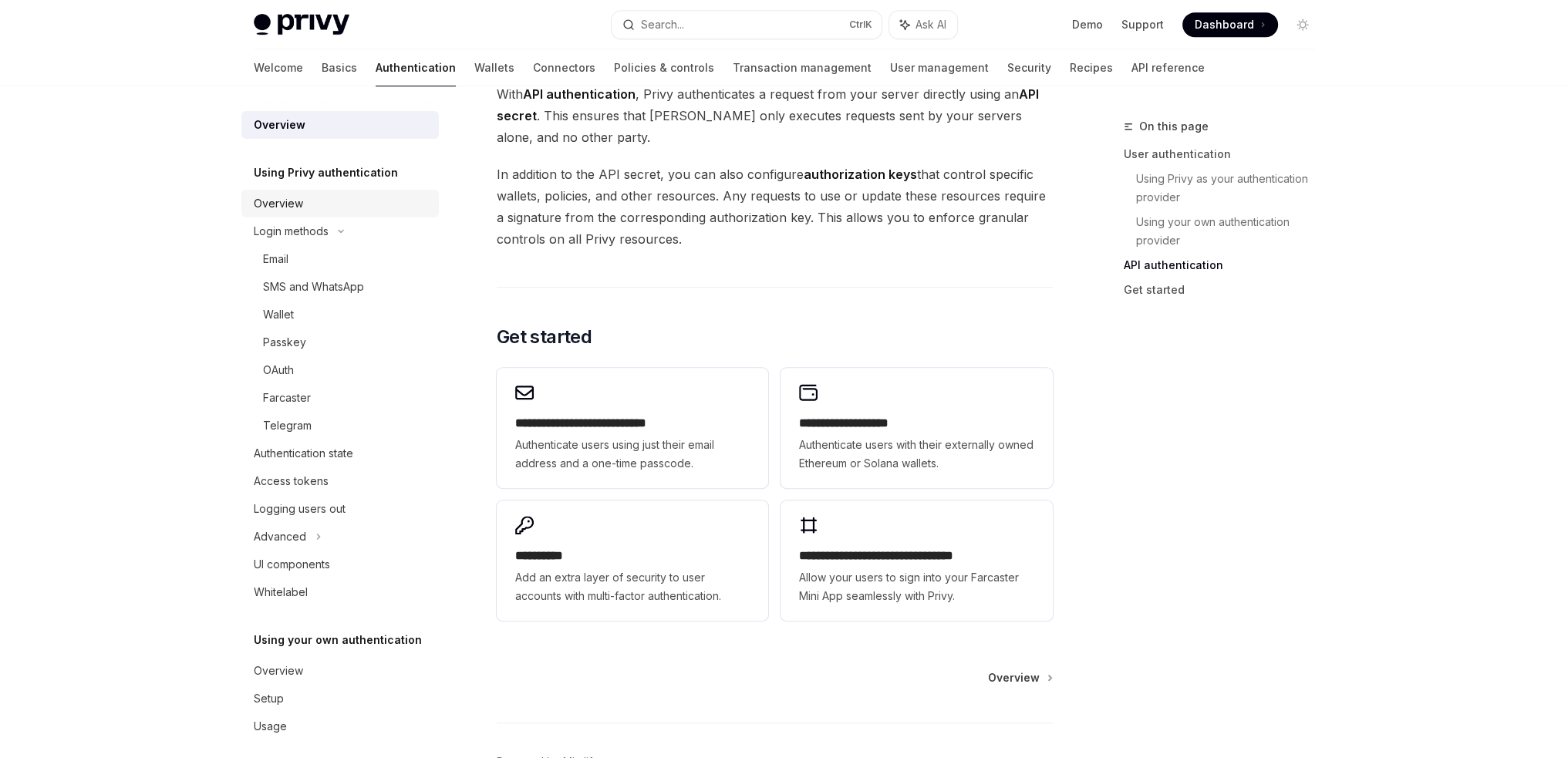
click at [324, 212] on div "Overview" at bounding box center [342, 204] width 176 height 18
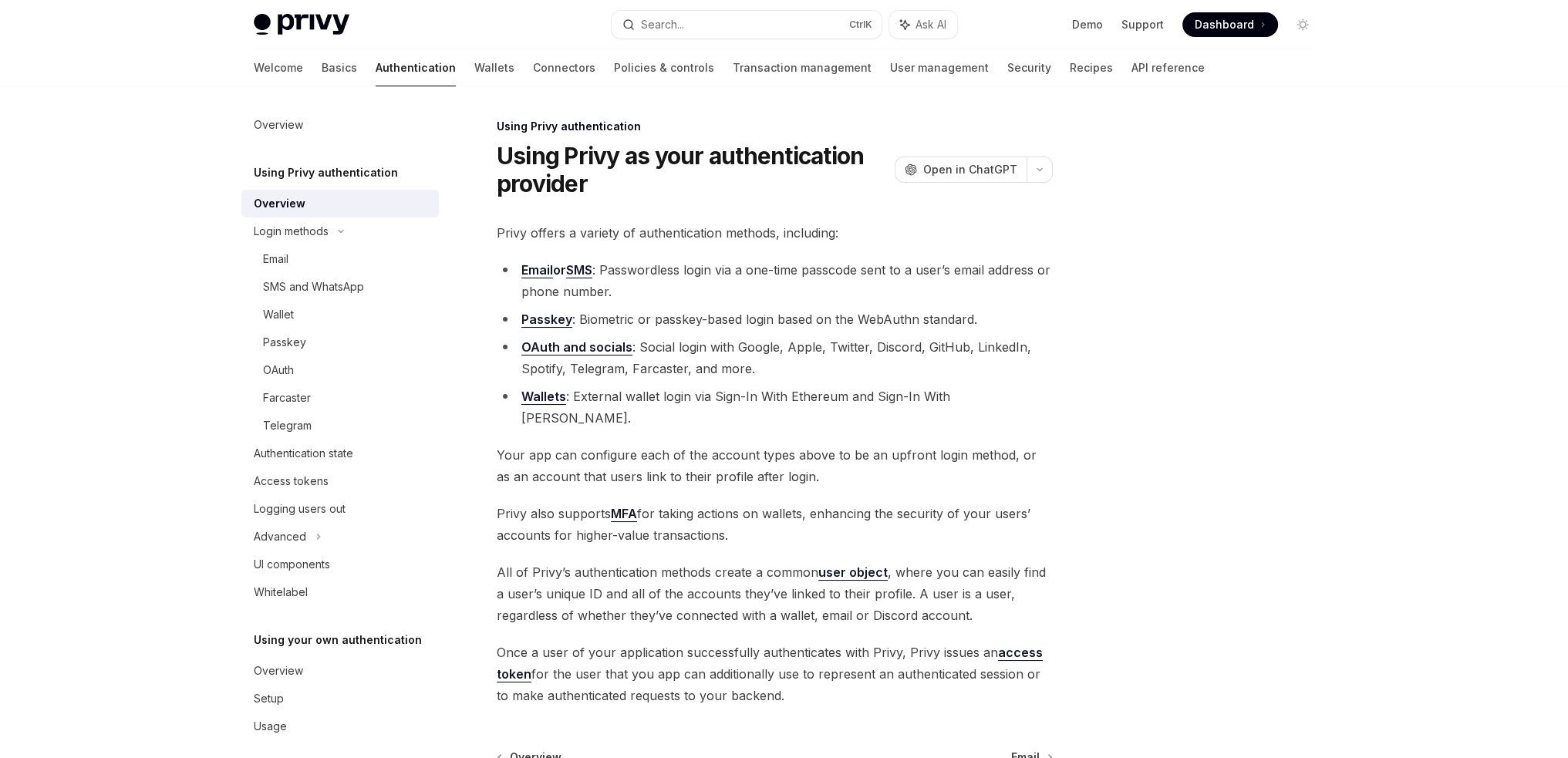
click at [543, 398] on link "Wallets" at bounding box center [543, 397] width 45 height 16
type textarea "*"
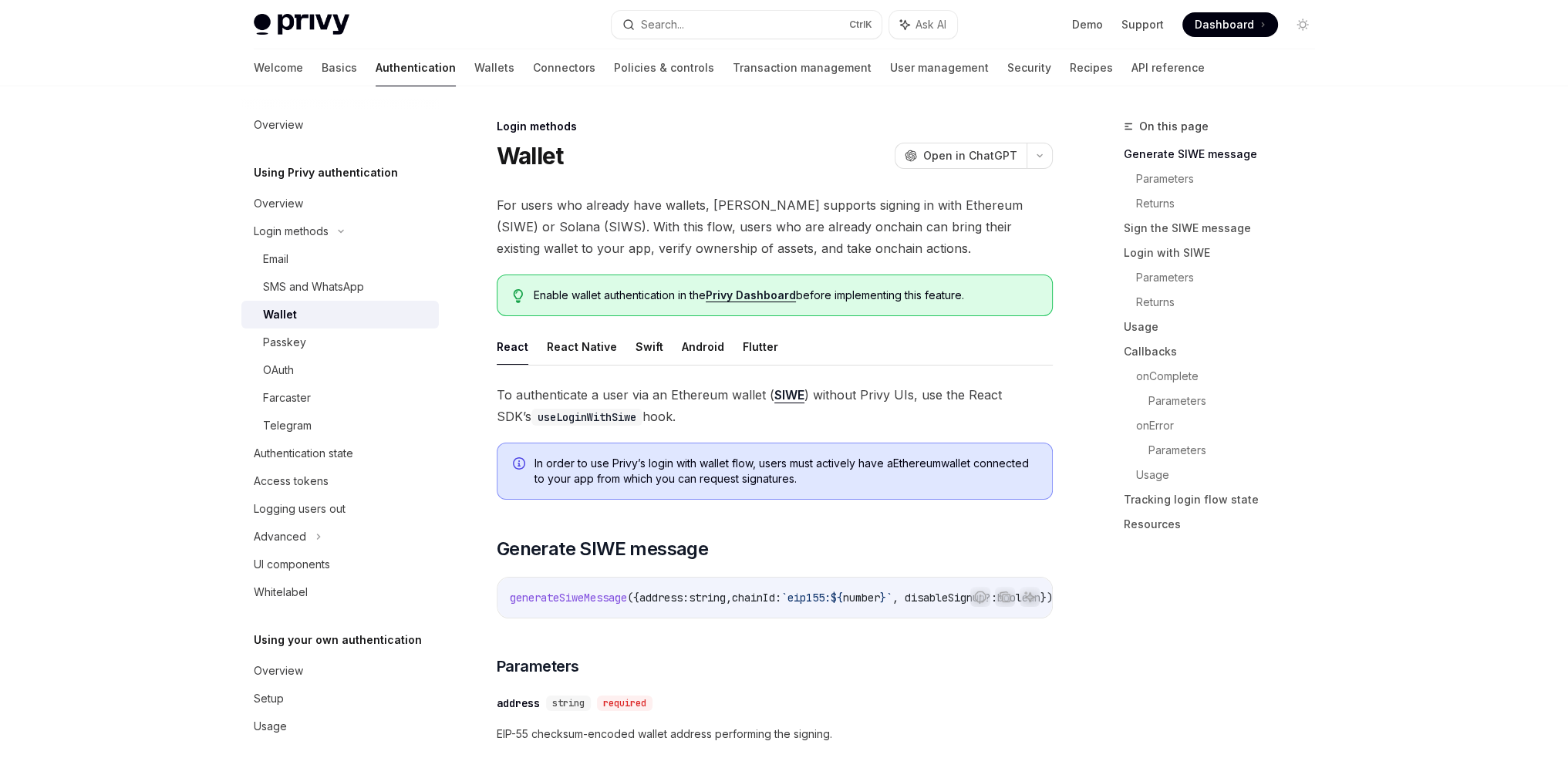
click at [1266, 24] on span at bounding box center [1230, 25] width 96 height 25
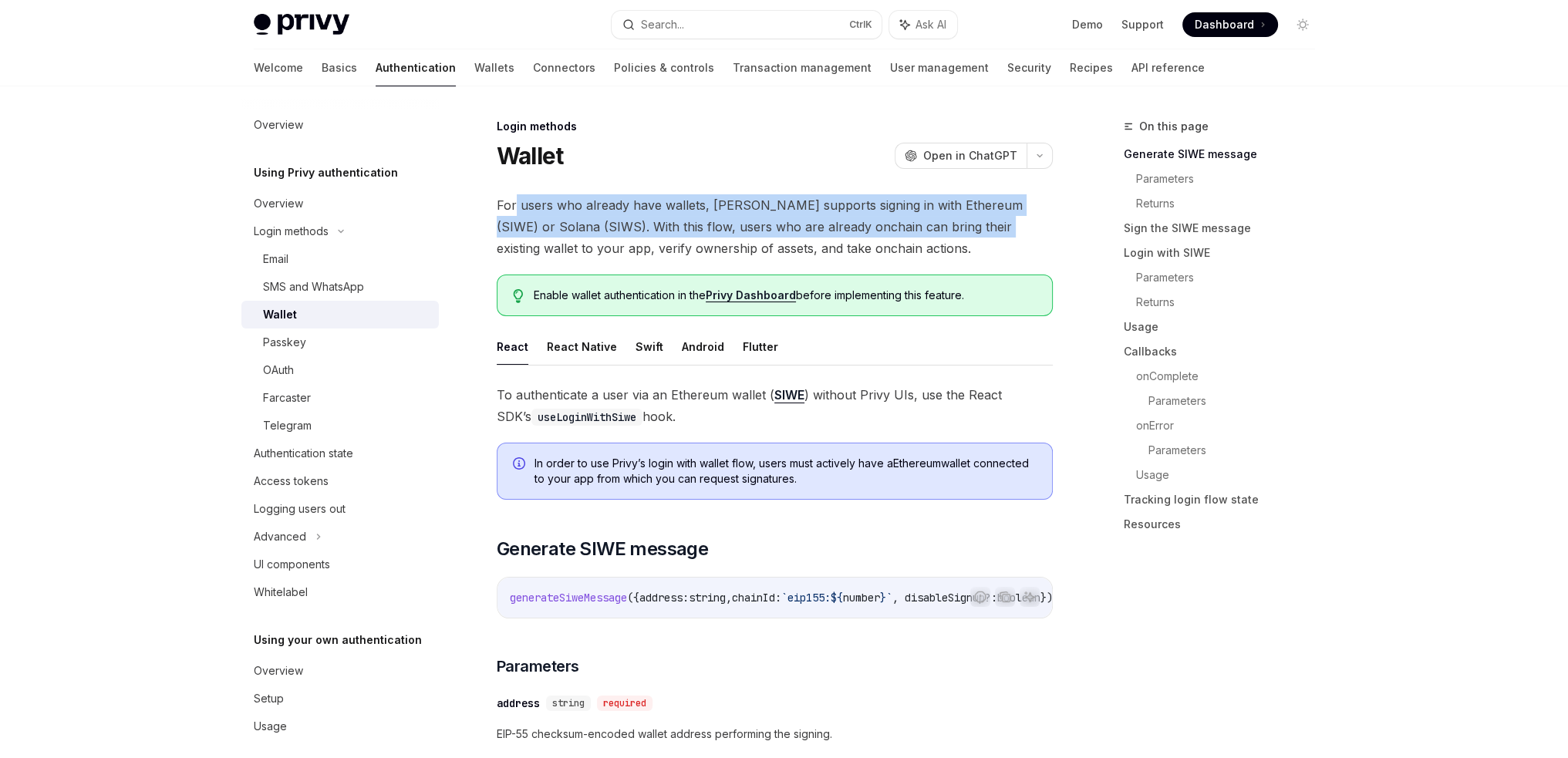
drag, startPoint x: 516, startPoint y: 203, endPoint x: 944, endPoint y: 237, distance: 429.3
click at [944, 237] on span "For users who already have wallets, [PERSON_NAME] supports signing in with Ethe…" at bounding box center [774, 227] width 556 height 65
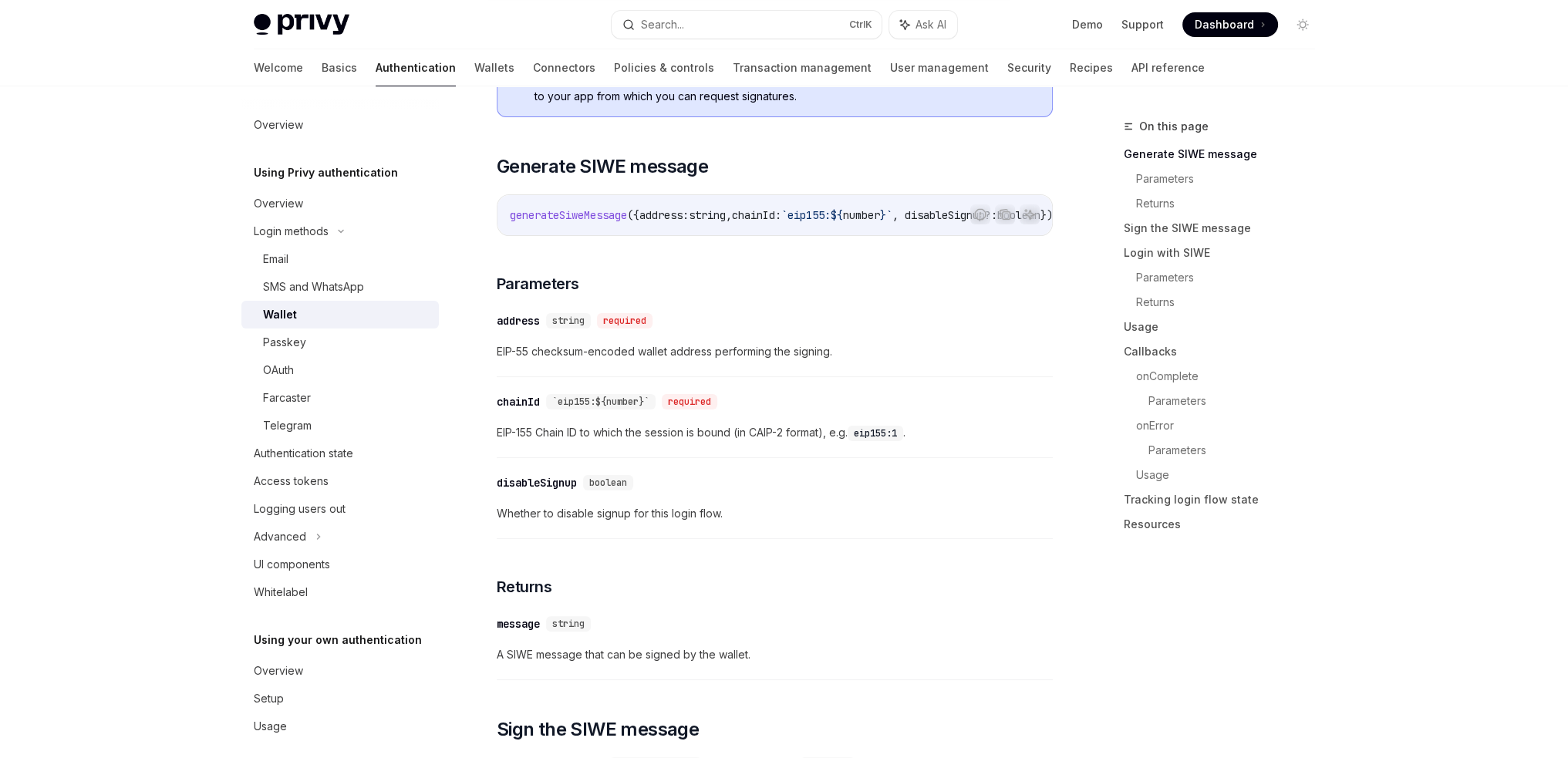
scroll to position [309, 0]
